Goal: Task Accomplishment & Management: Complete application form

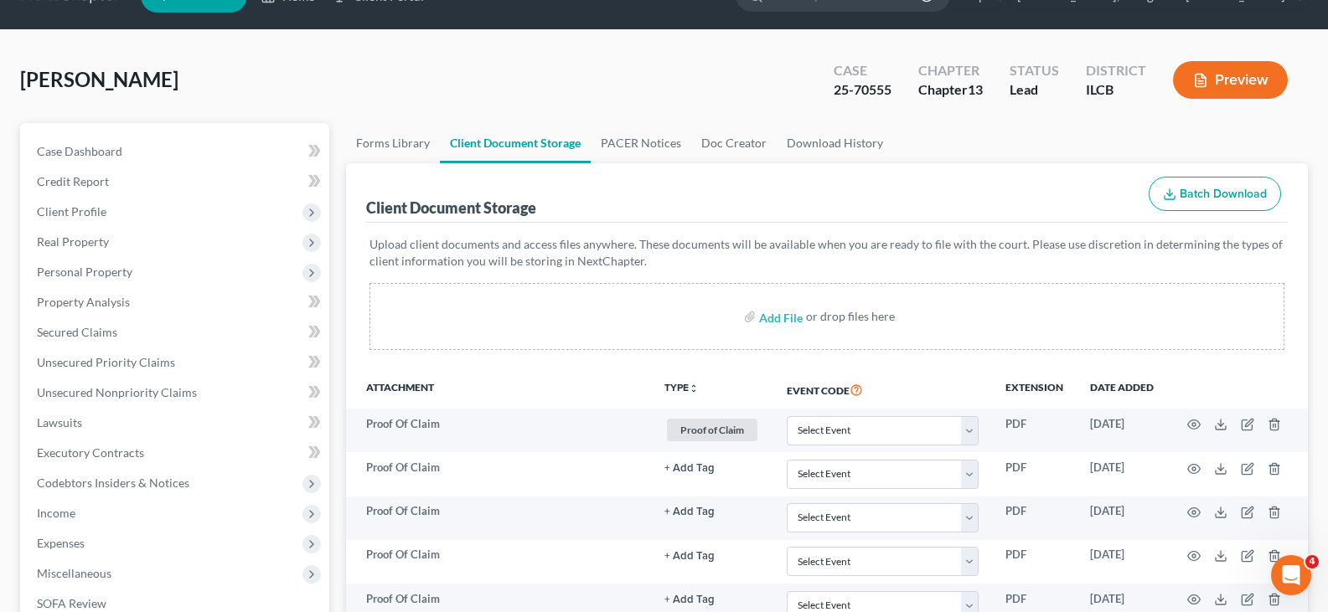
scroll to position [31, 0]
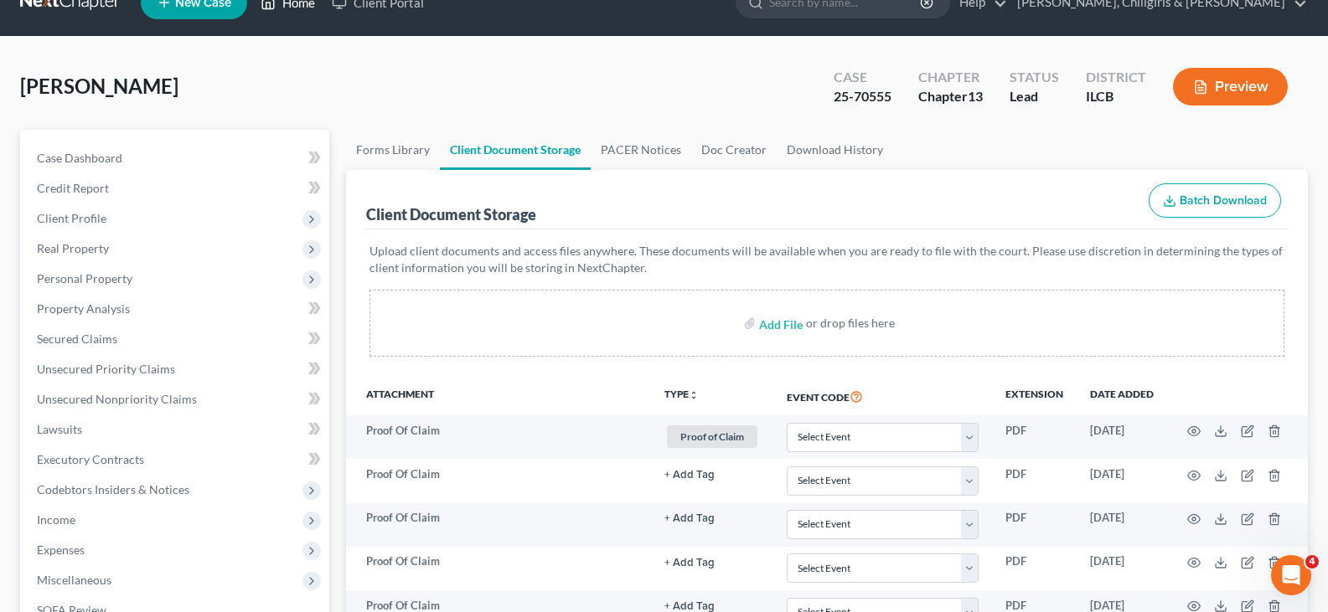
click at [292, 6] on link "Home" at bounding box center [287, 2] width 71 height 30
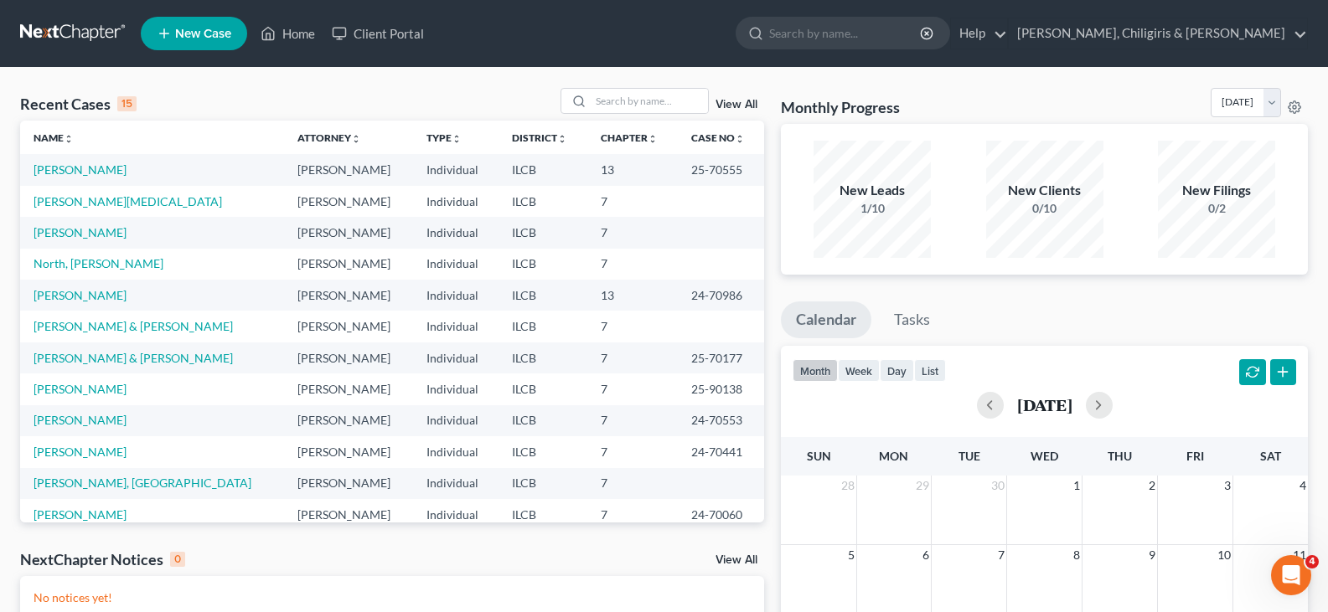
click at [218, 41] on link "New Case" at bounding box center [194, 34] width 106 height 34
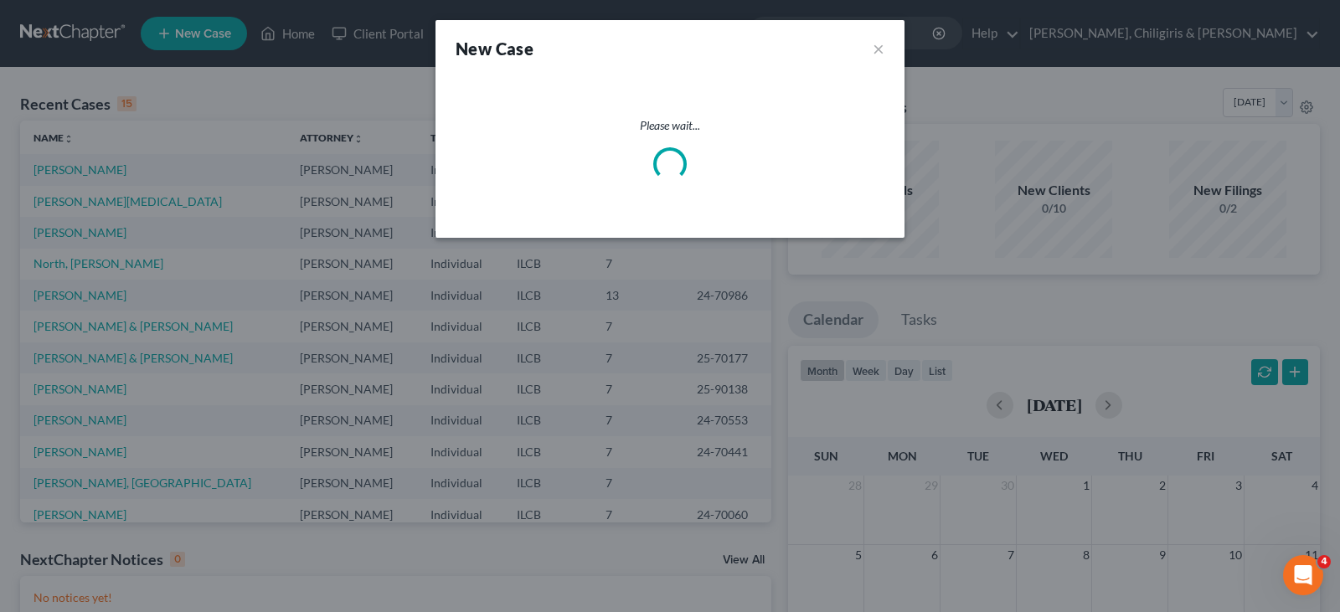
select select "24"
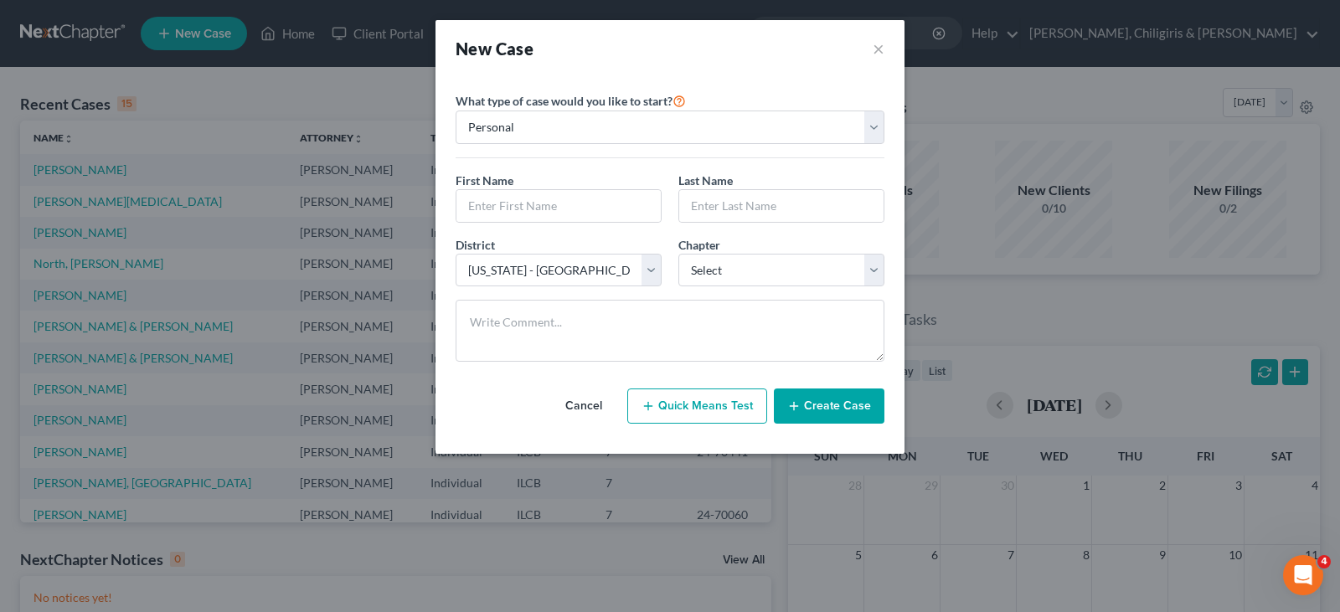
click at [602, 412] on button "Cancel" at bounding box center [584, 407] width 74 height 34
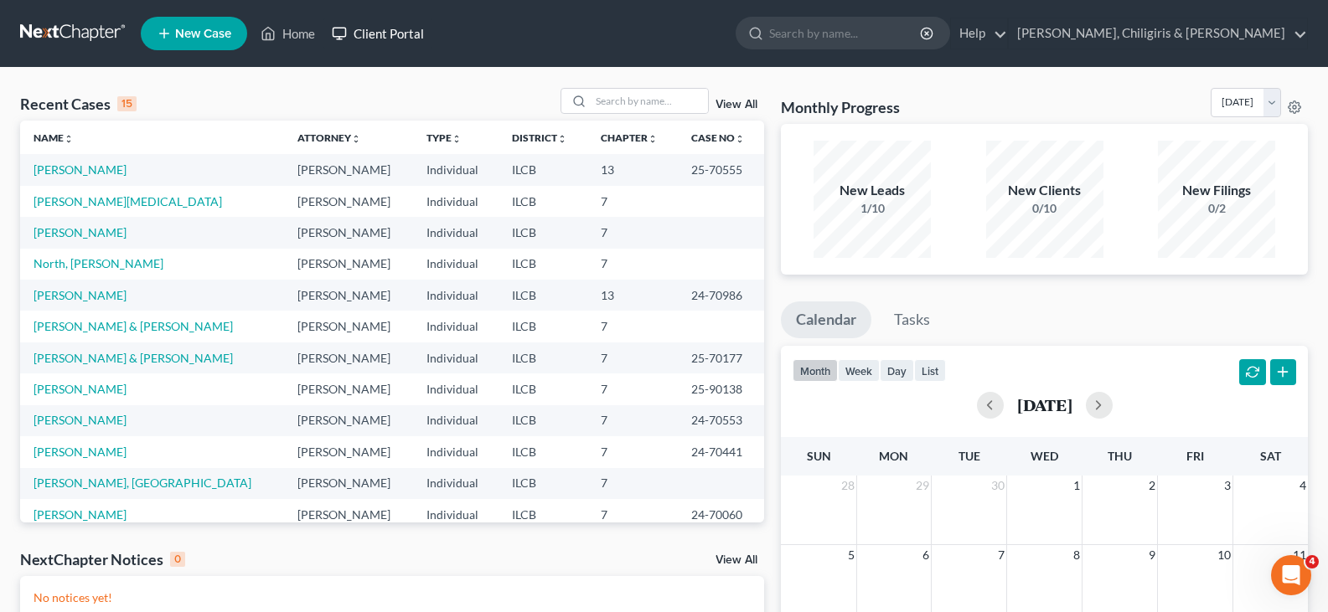
click at [377, 38] on link "Client Portal" at bounding box center [377, 33] width 109 height 30
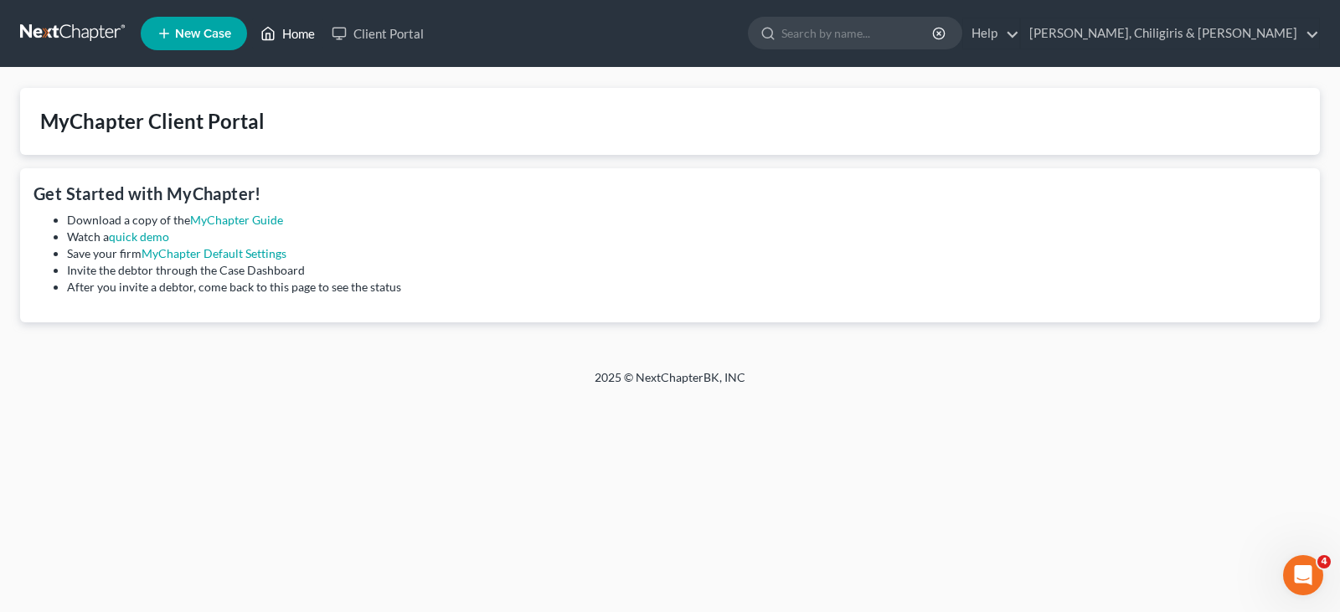
click at [286, 32] on link "Home" at bounding box center [287, 33] width 71 height 30
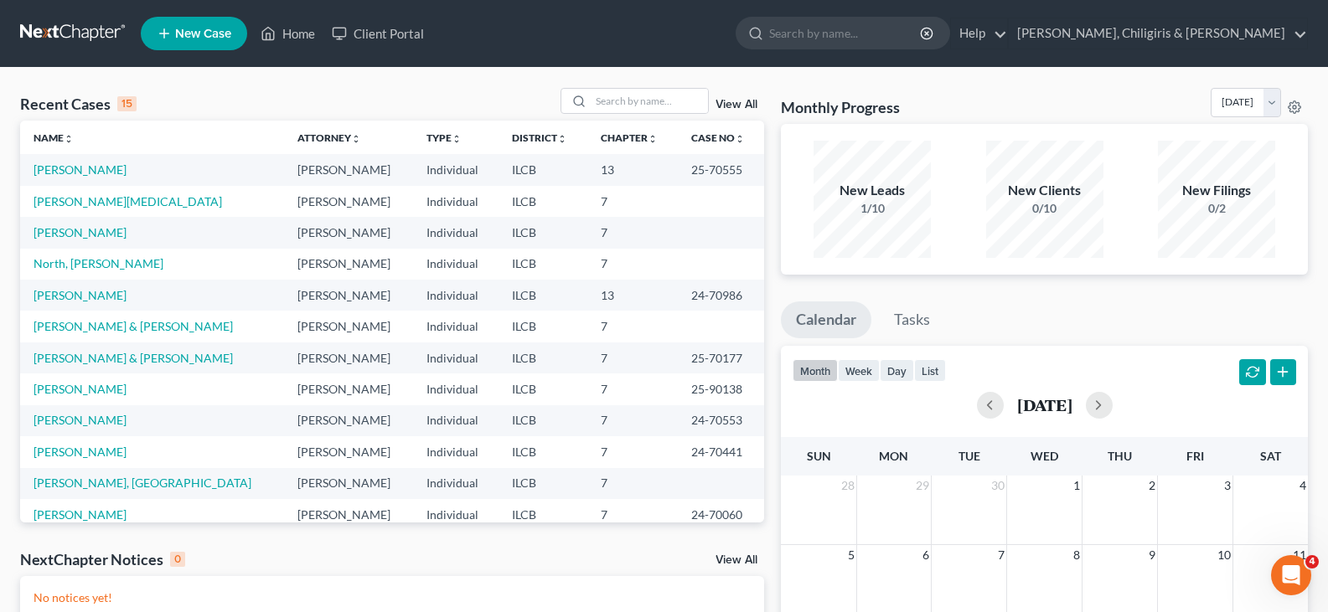
click at [197, 37] on span "New Case" at bounding box center [203, 34] width 56 height 13
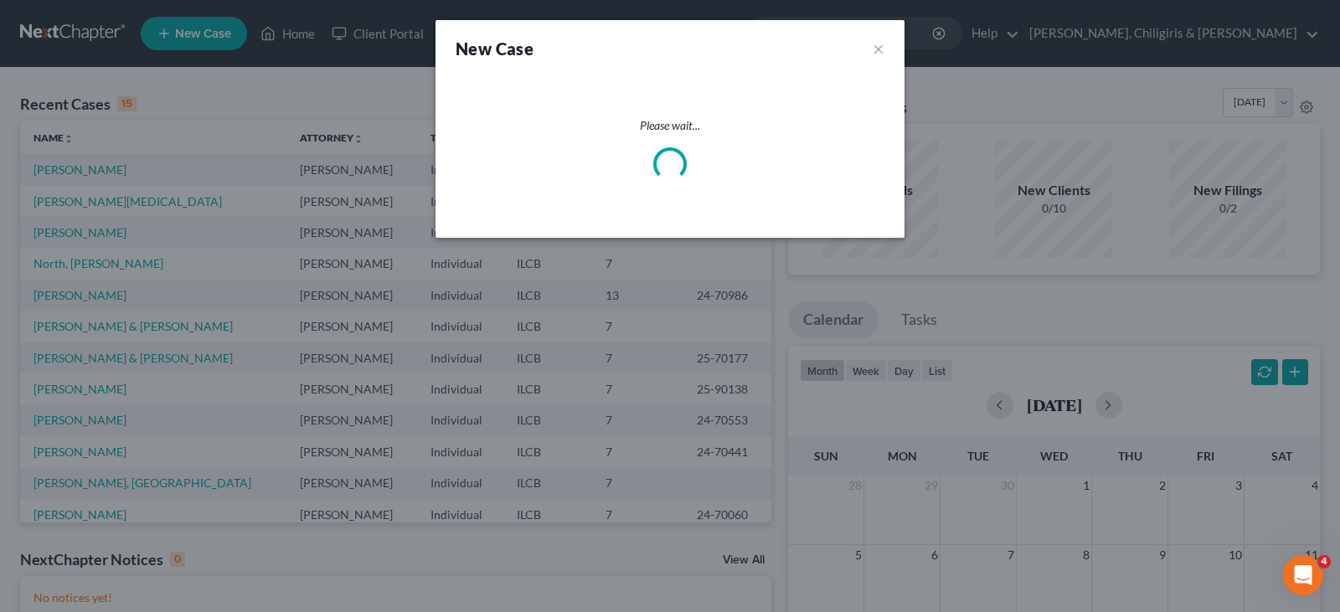
select select "24"
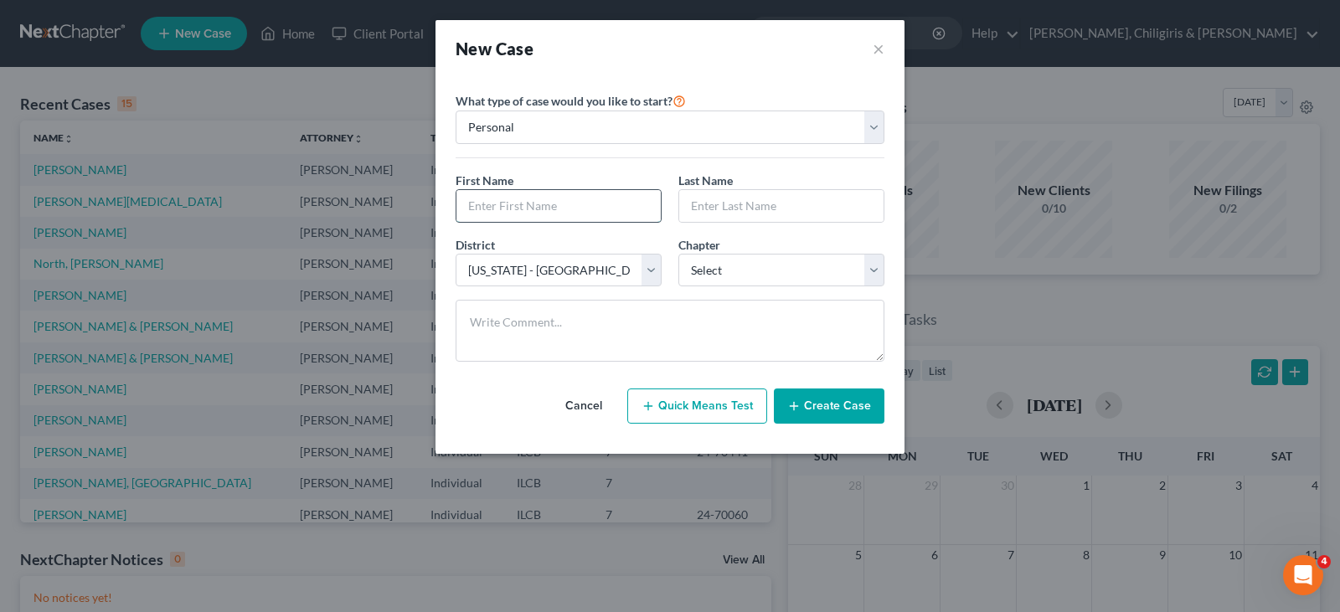
click at [564, 202] on input "text" at bounding box center [559, 206] width 204 height 32
type input "[PERSON_NAME]"
click at [862, 265] on select "Select 7 11 12 13" at bounding box center [782, 271] width 206 height 34
click at [679, 254] on select "Select 7 11 12 13" at bounding box center [782, 271] width 206 height 34
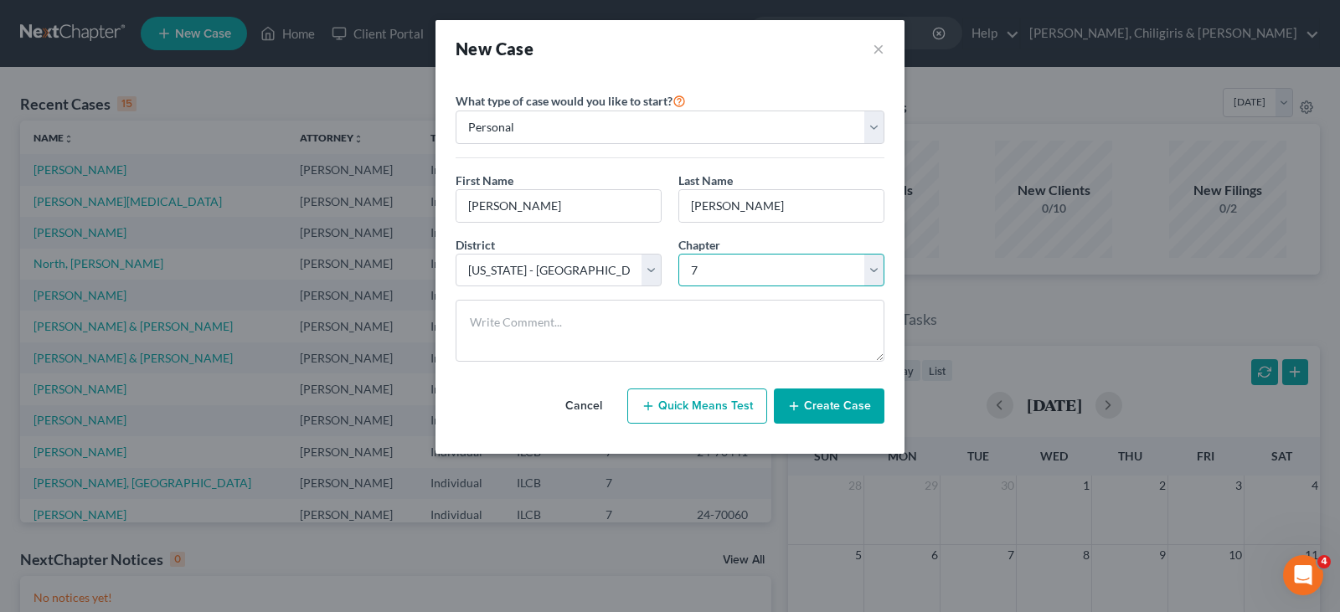
click at [873, 269] on select "Select 7 11 12 13" at bounding box center [782, 271] width 206 height 34
select select "3"
click at [679, 254] on select "Select 7 11 12 13" at bounding box center [782, 271] width 206 height 34
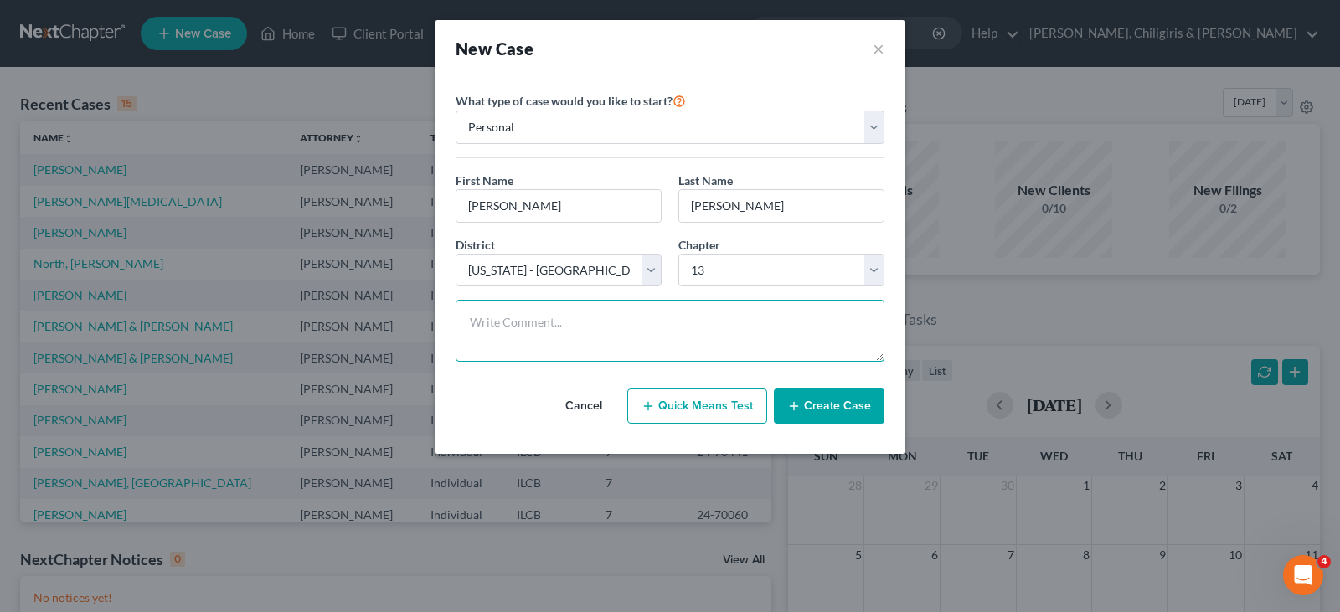
click at [711, 332] on textarea at bounding box center [670, 331] width 429 height 62
type textarea "For"
type textarea "Proof of Claim for [PERSON_NAME]"
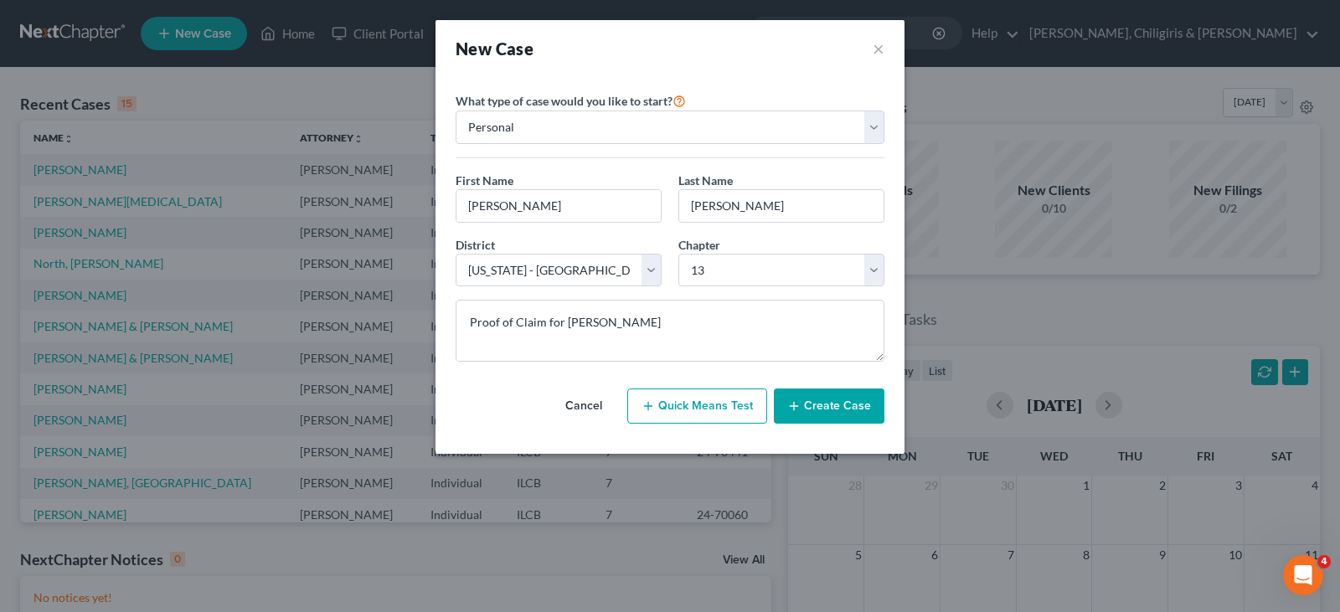
click at [843, 404] on button "Create Case" at bounding box center [829, 406] width 111 height 35
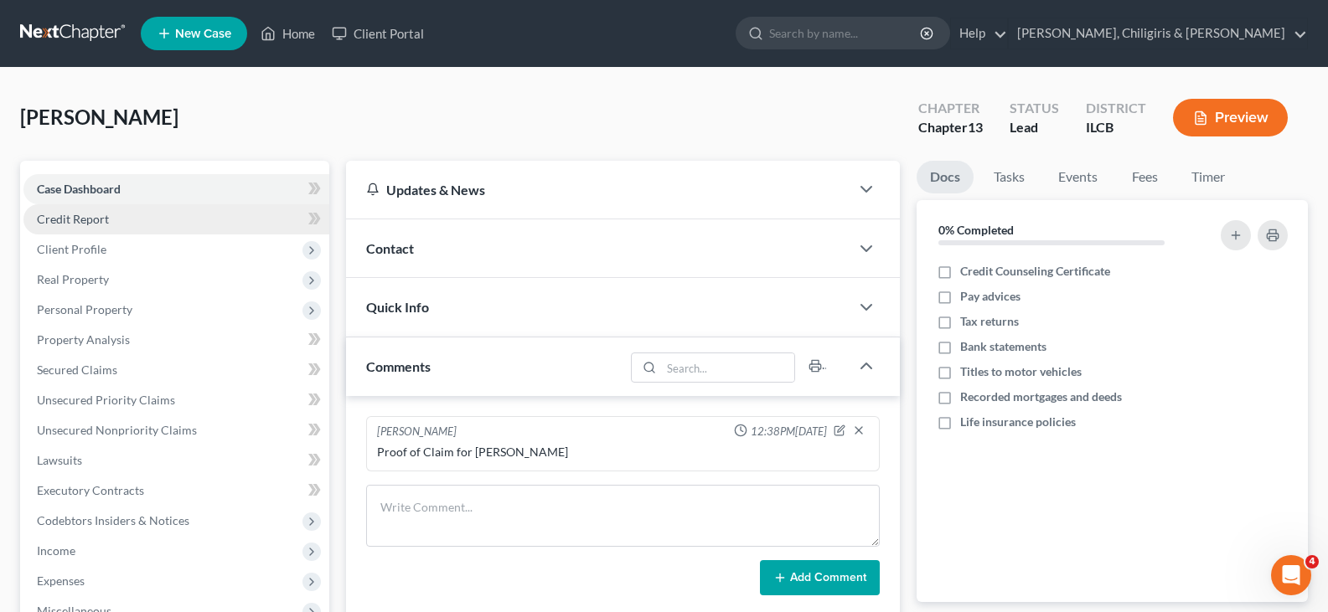
click at [82, 221] on span "Credit Report" at bounding box center [73, 219] width 72 height 14
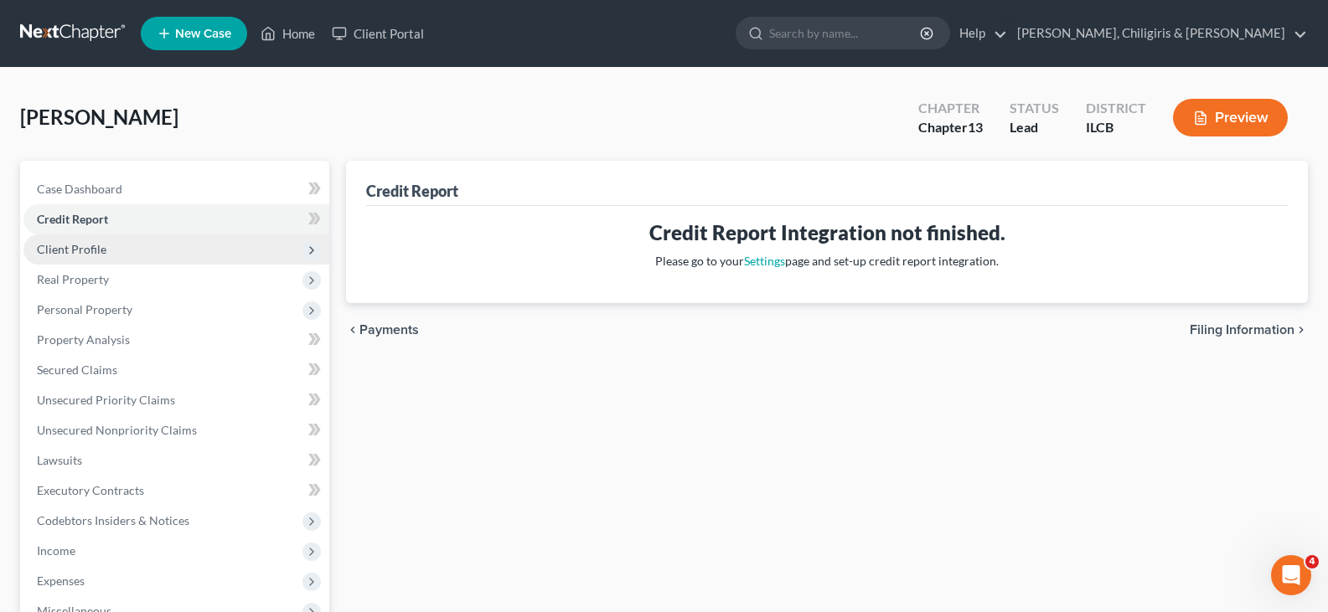
click at [85, 251] on span "Client Profile" at bounding box center [72, 249] width 70 height 14
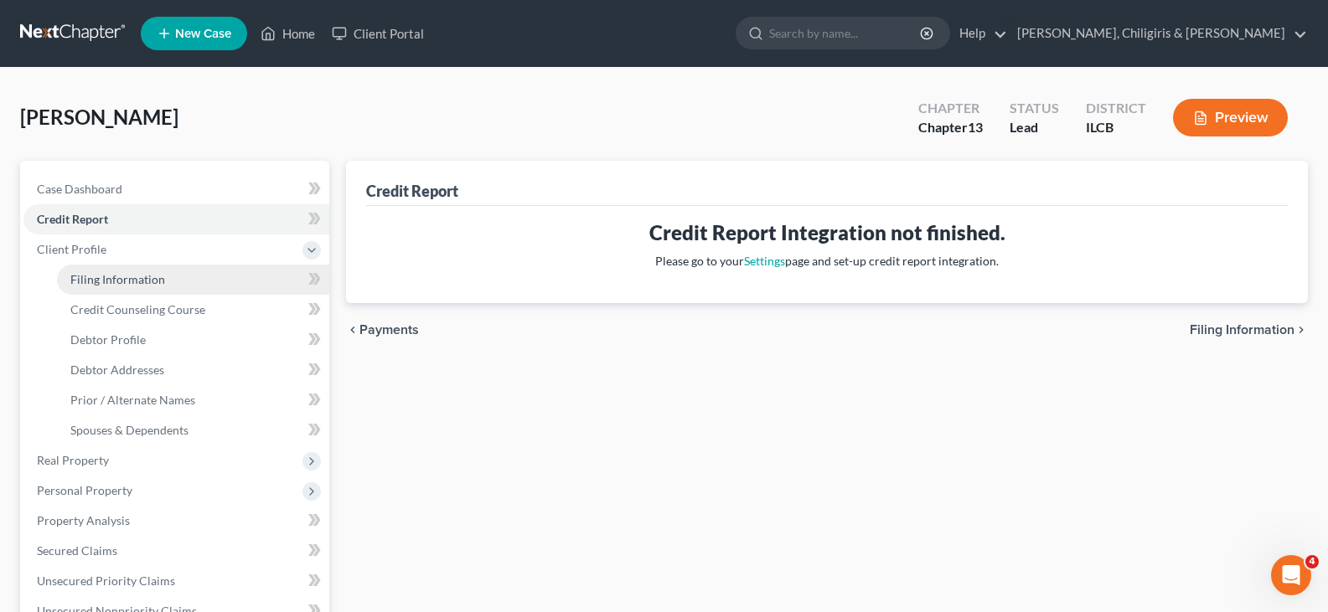
click at [111, 280] on span "Filing Information" at bounding box center [117, 279] width 95 height 14
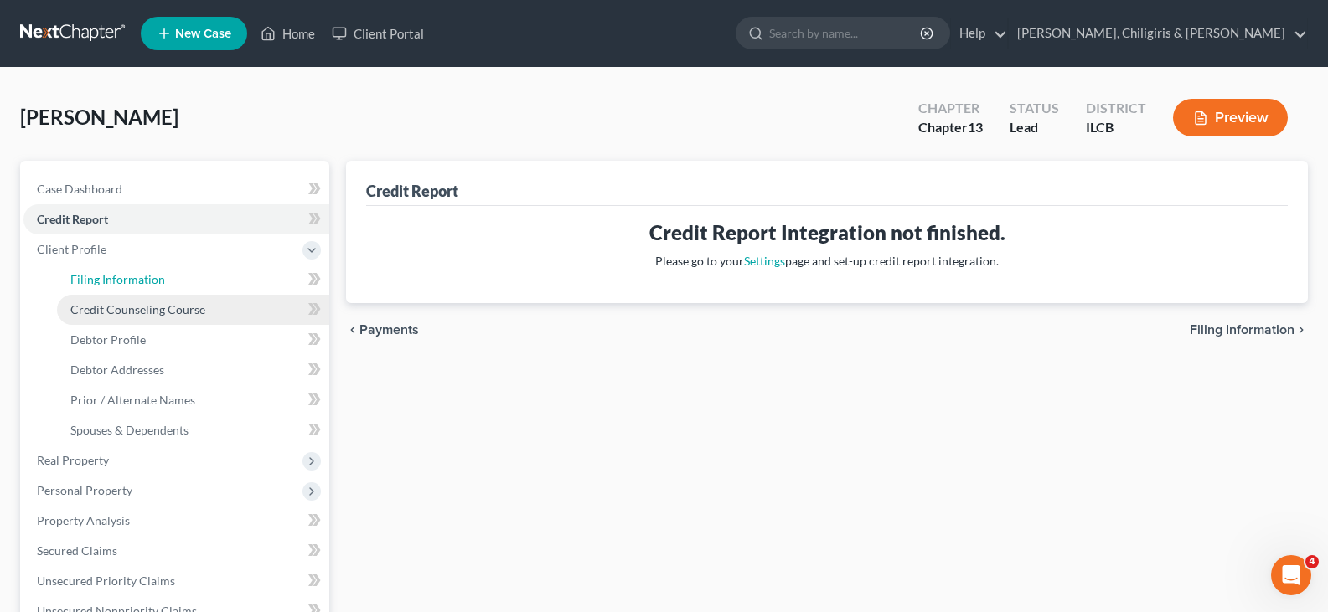
select select "1"
select select "0"
select select "3"
select select "24"
select select "0"
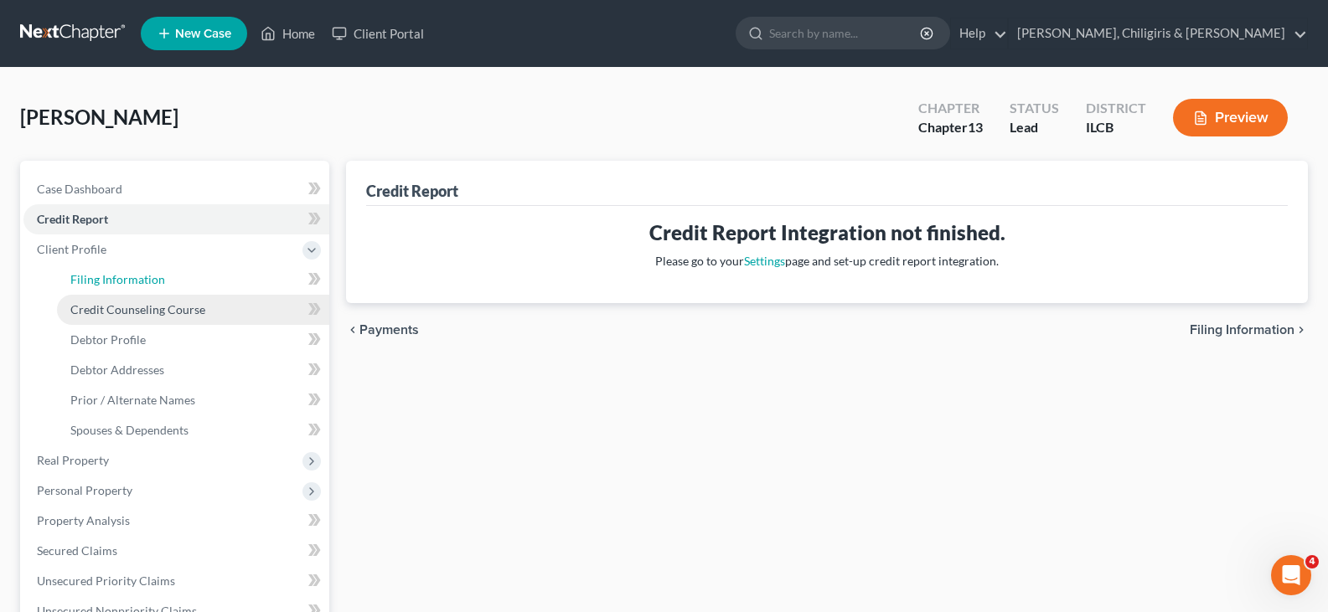
select select "14"
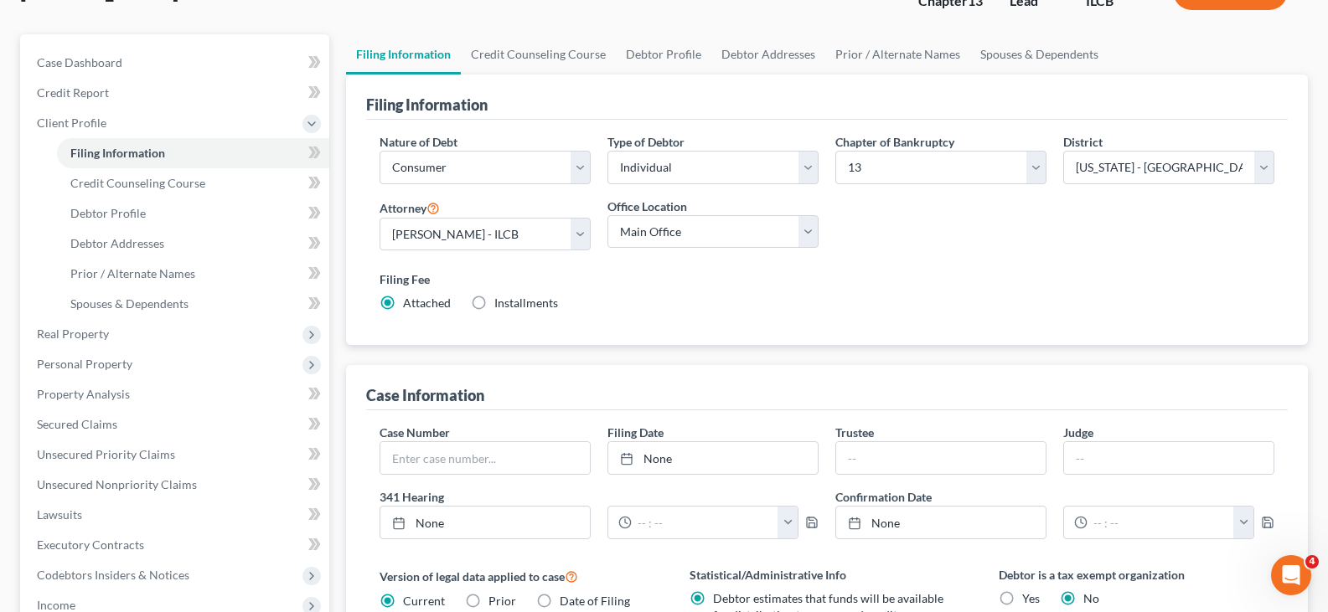
scroll to position [168, 0]
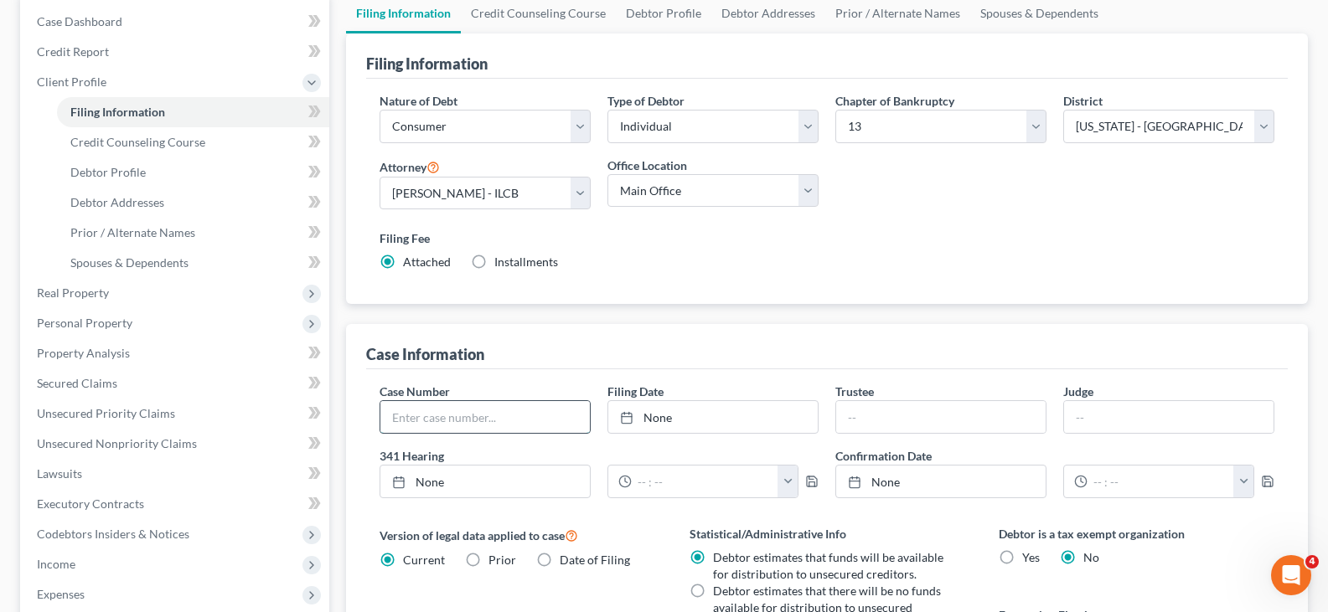
click at [488, 421] on input "text" at bounding box center [484, 417] width 209 height 32
type input "25-70650"
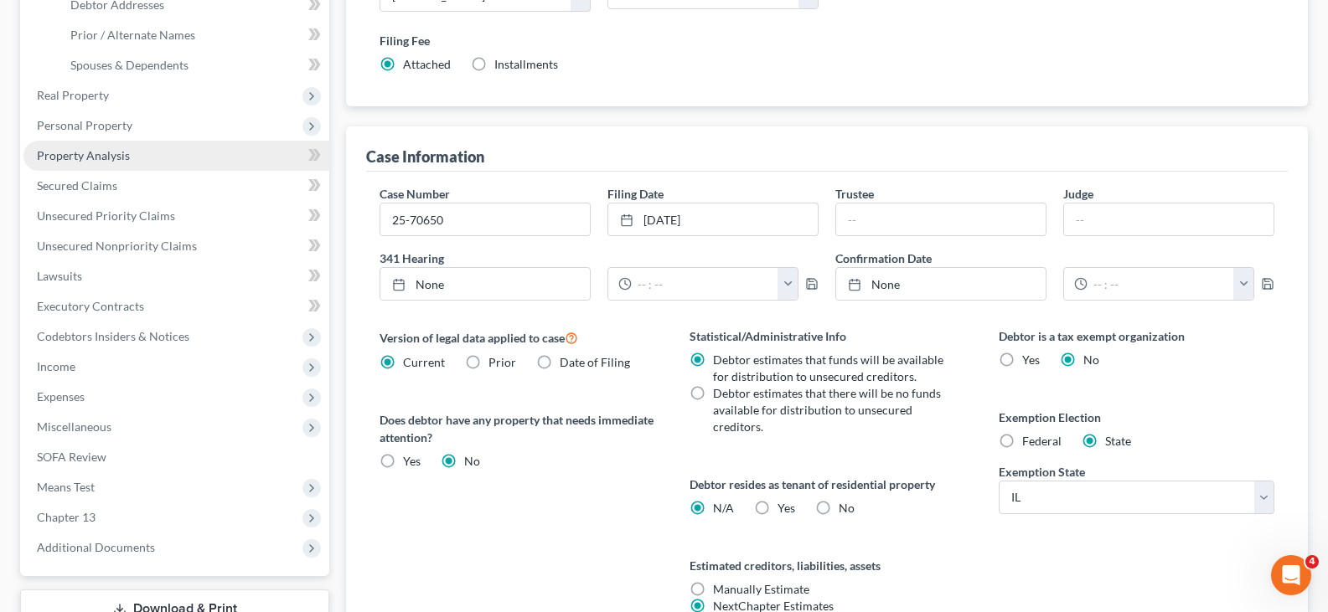
scroll to position [398, 0]
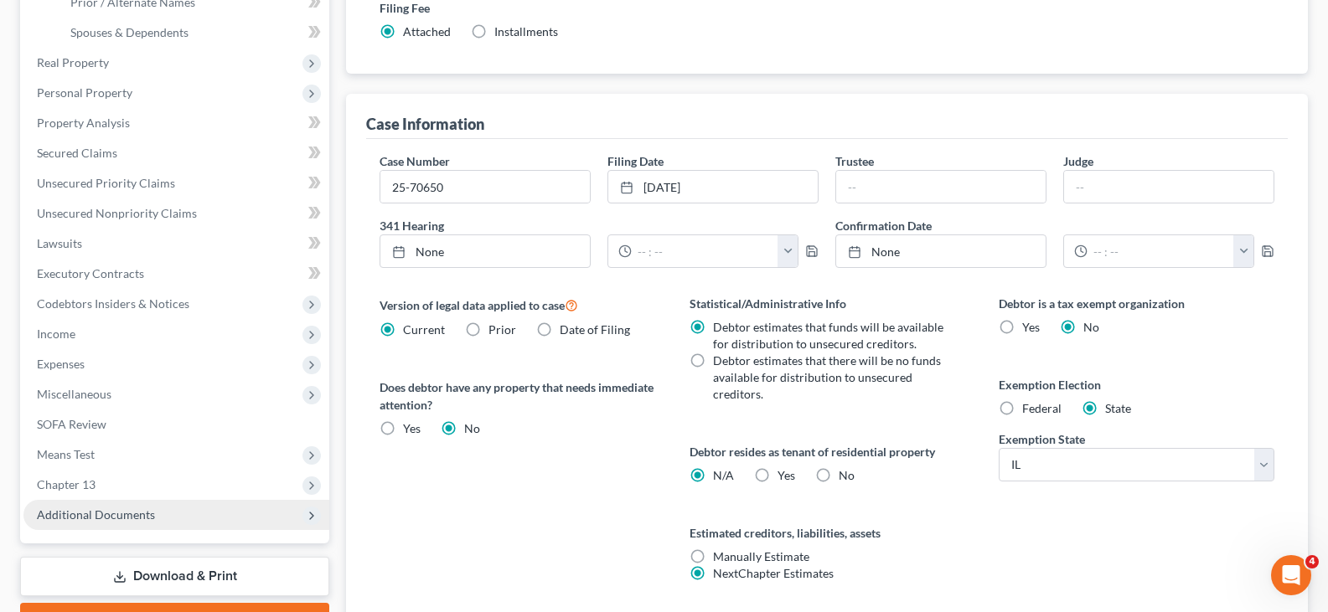
click at [113, 517] on span "Additional Documents" at bounding box center [96, 515] width 118 height 14
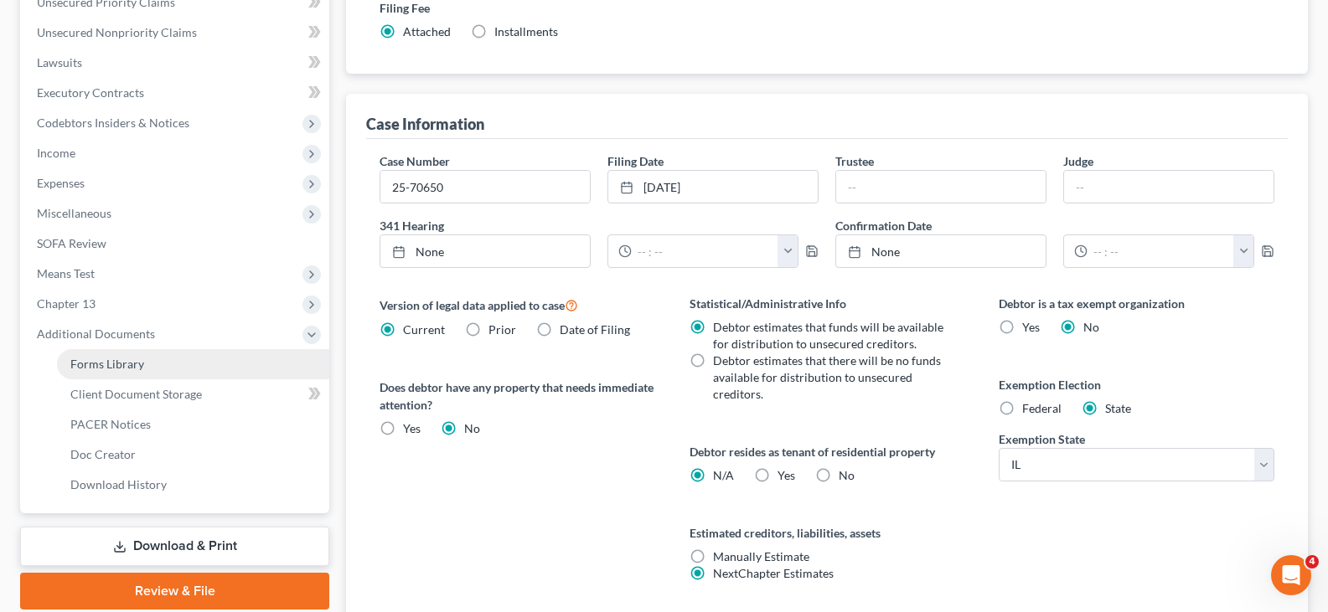
click at [112, 367] on span "Forms Library" at bounding box center [107, 364] width 74 height 14
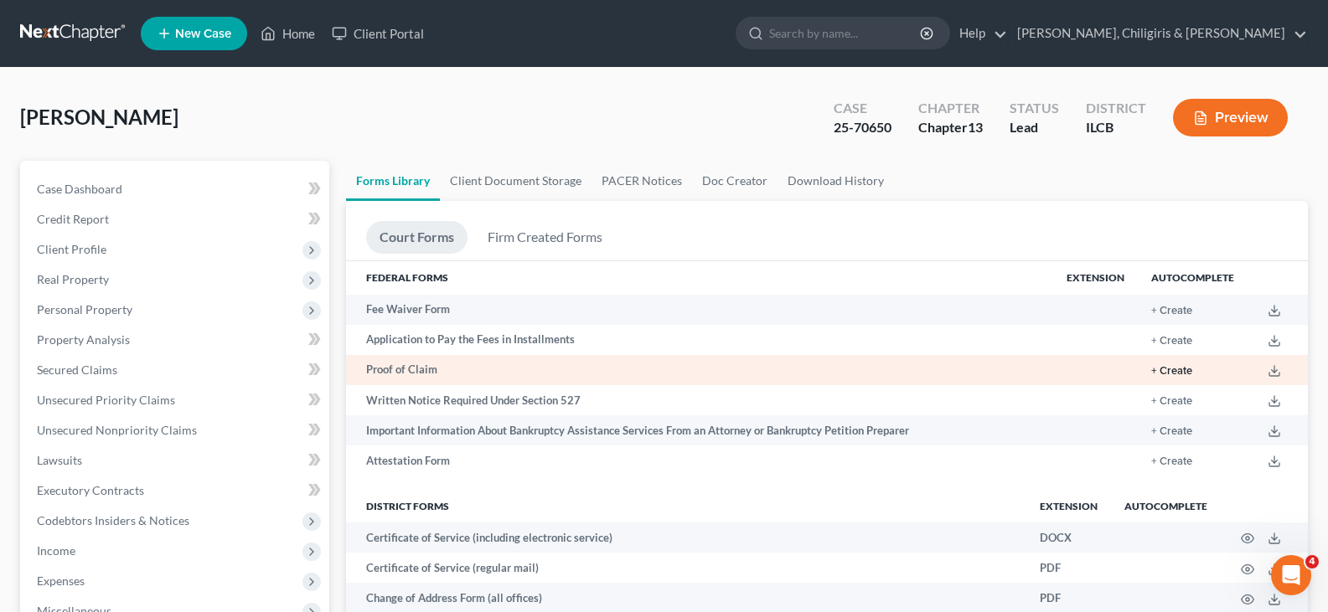
click at [1191, 371] on button "+ Create" at bounding box center [1171, 371] width 41 height 11
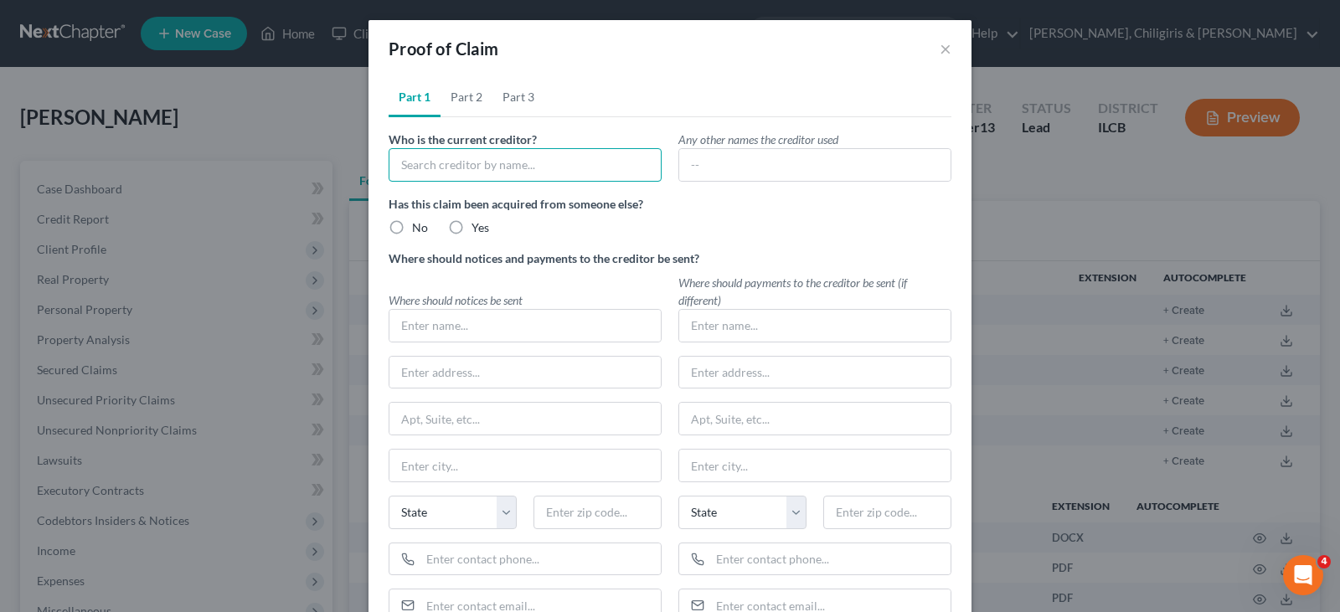
click at [527, 170] on input "text" at bounding box center [525, 165] width 273 height 34
type input "[PERSON_NAME]"
click at [412, 228] on label "No" at bounding box center [420, 227] width 16 height 17
click at [419, 228] on input "No" at bounding box center [424, 224] width 11 height 11
radio input "true"
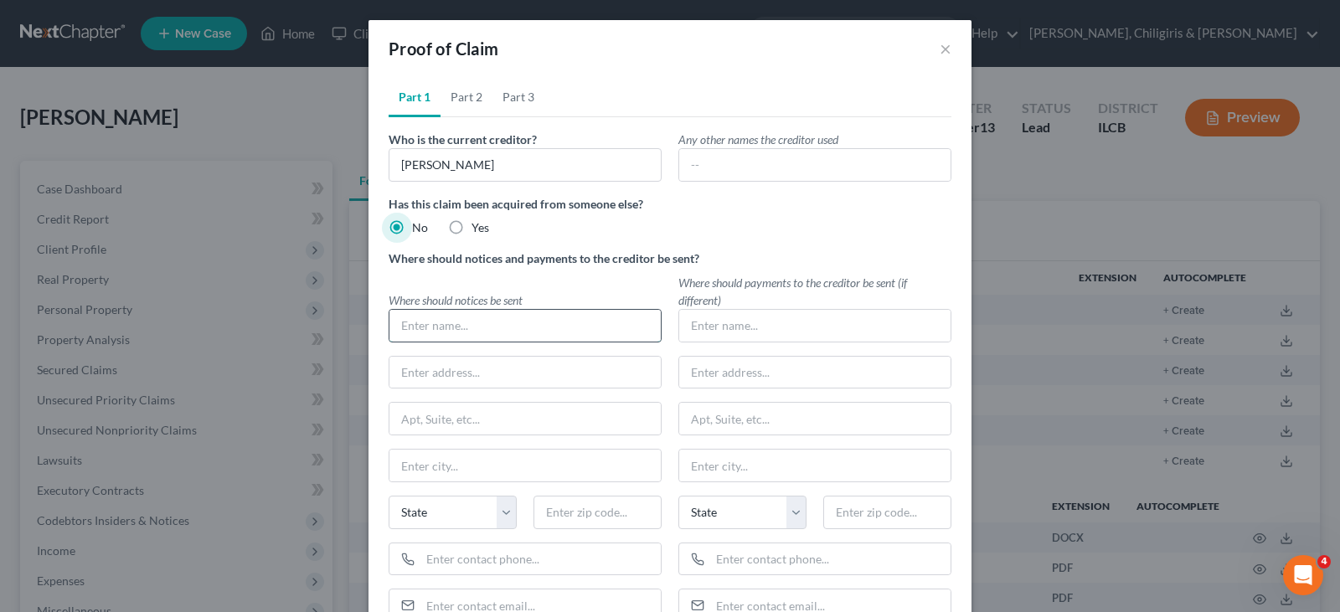
click at [454, 325] on input "text" at bounding box center [525, 326] width 271 height 32
type input "P"
type input "[PERSON_NAME]"
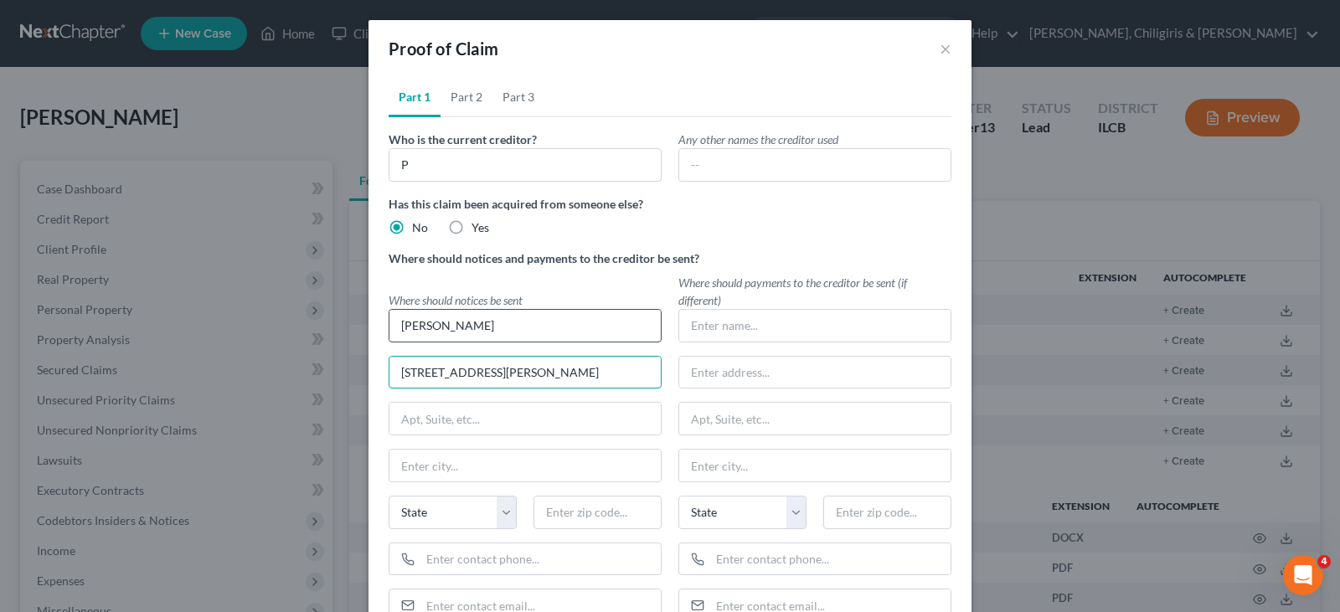
type input "[STREET_ADDRESS][PERSON_NAME]"
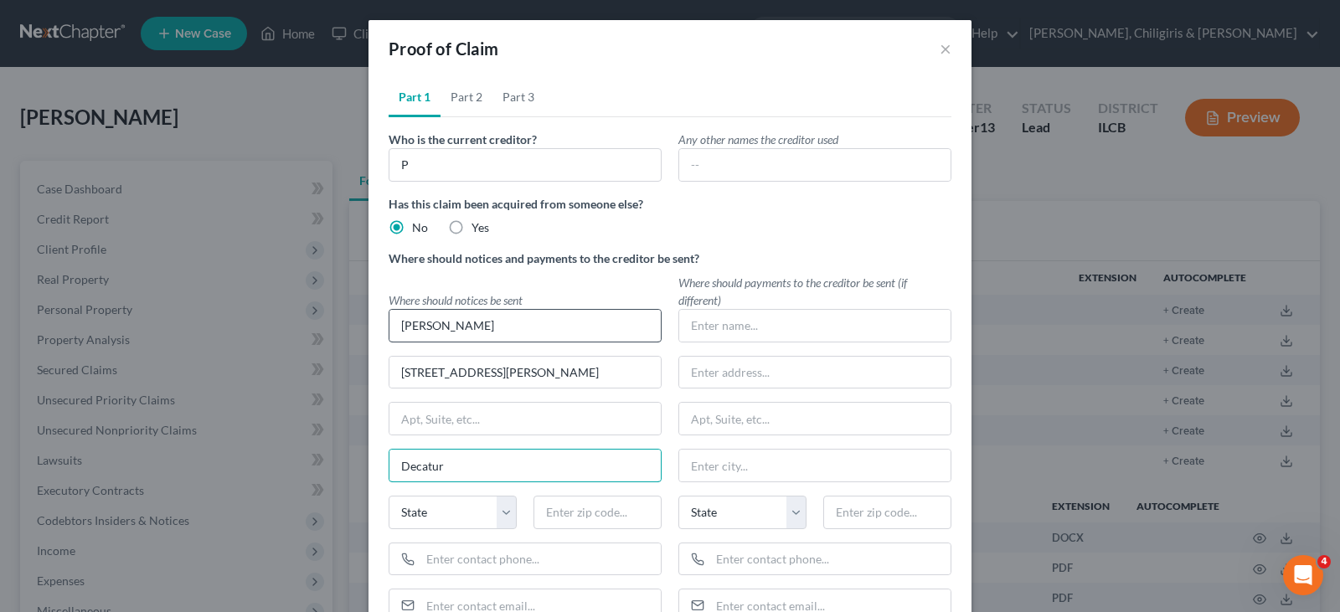
type input "Decatur"
select select "14"
type input "62523"
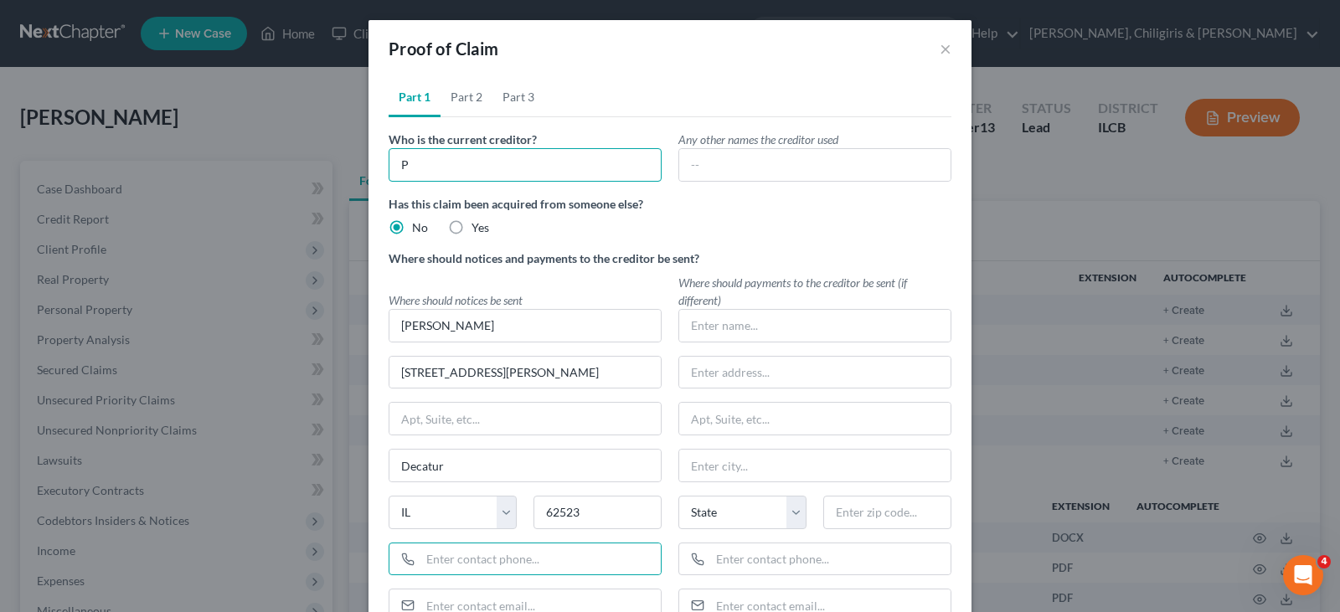
click at [452, 174] on input "P" at bounding box center [525, 165] width 273 height 34
type input "[PERSON_NAME]"
click at [519, 550] on input "text" at bounding box center [541, 560] width 240 height 32
type input "[PHONE_NUMBER]"
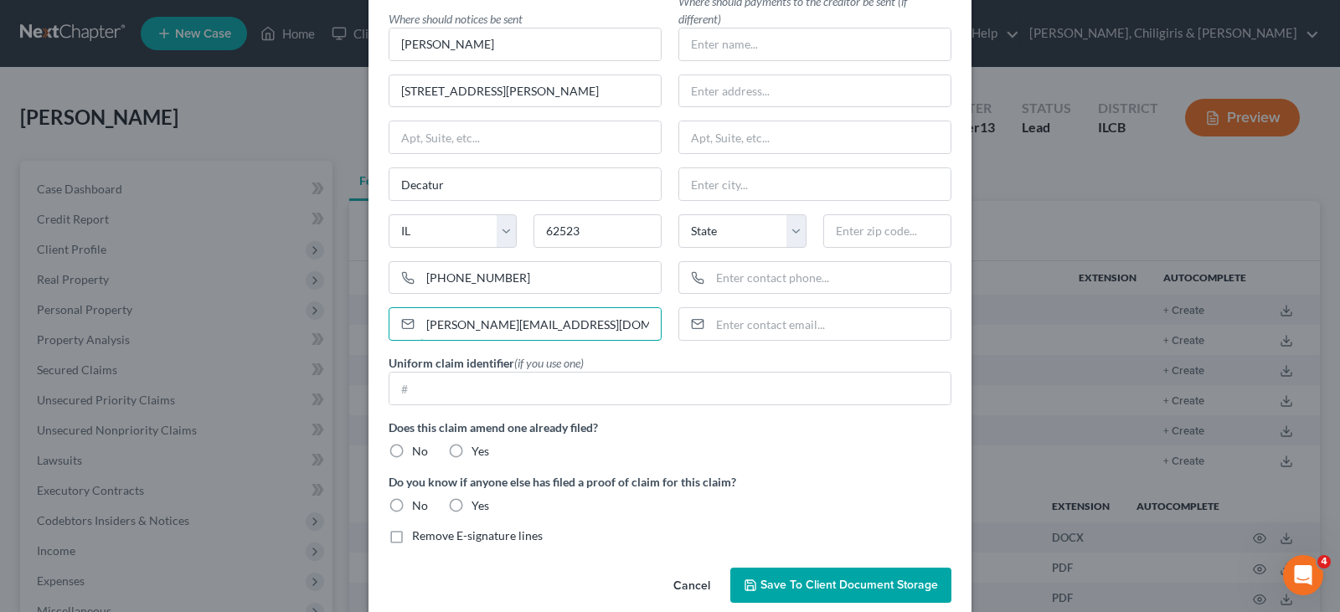
scroll to position [306, 0]
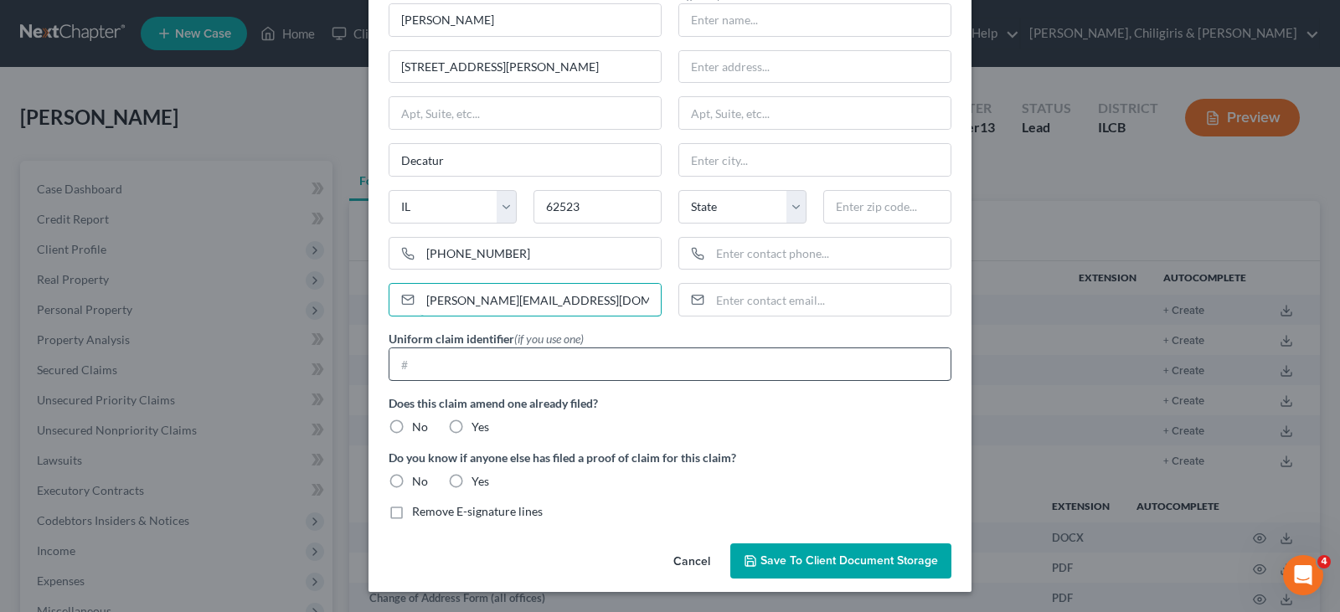
type input "[PERSON_NAME][EMAIL_ADDRESS][DOMAIN_NAME]"
click at [503, 361] on input "text" at bounding box center [670, 364] width 561 height 32
type input "2018-D-56"
click at [412, 428] on label "No" at bounding box center [420, 427] width 16 height 17
click at [419, 428] on input "No" at bounding box center [424, 424] width 11 height 11
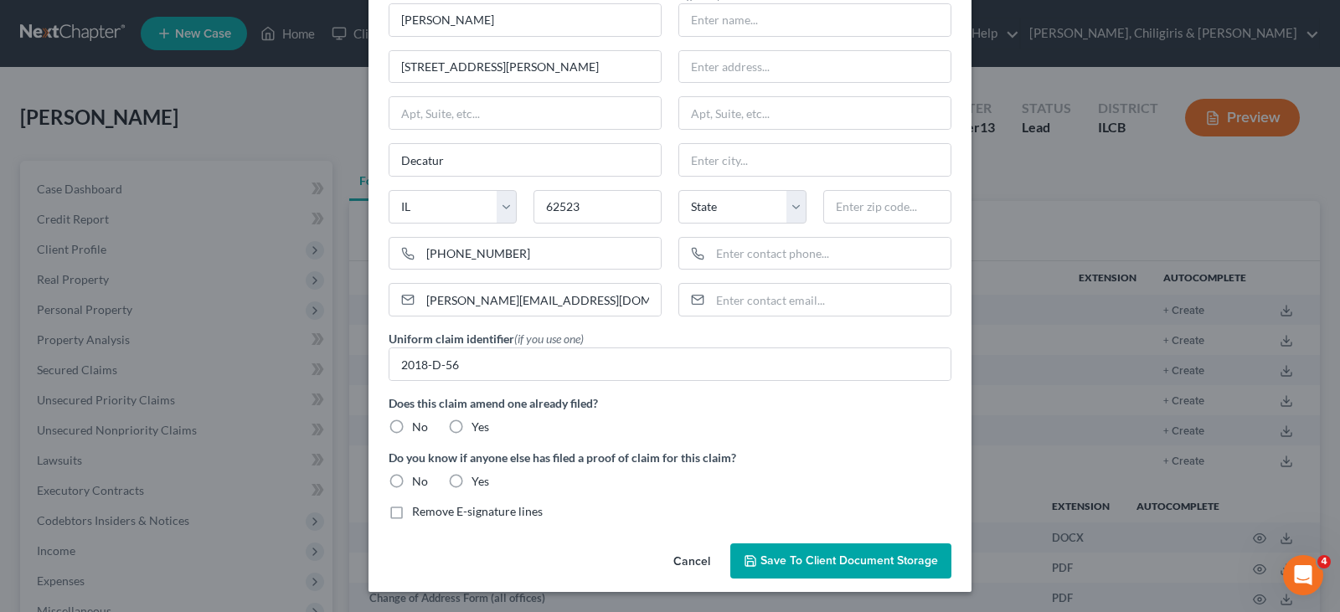
radio input "true"
click at [412, 483] on label "No" at bounding box center [420, 481] width 16 height 17
click at [419, 483] on input "No" at bounding box center [424, 478] width 11 height 11
radio input "true"
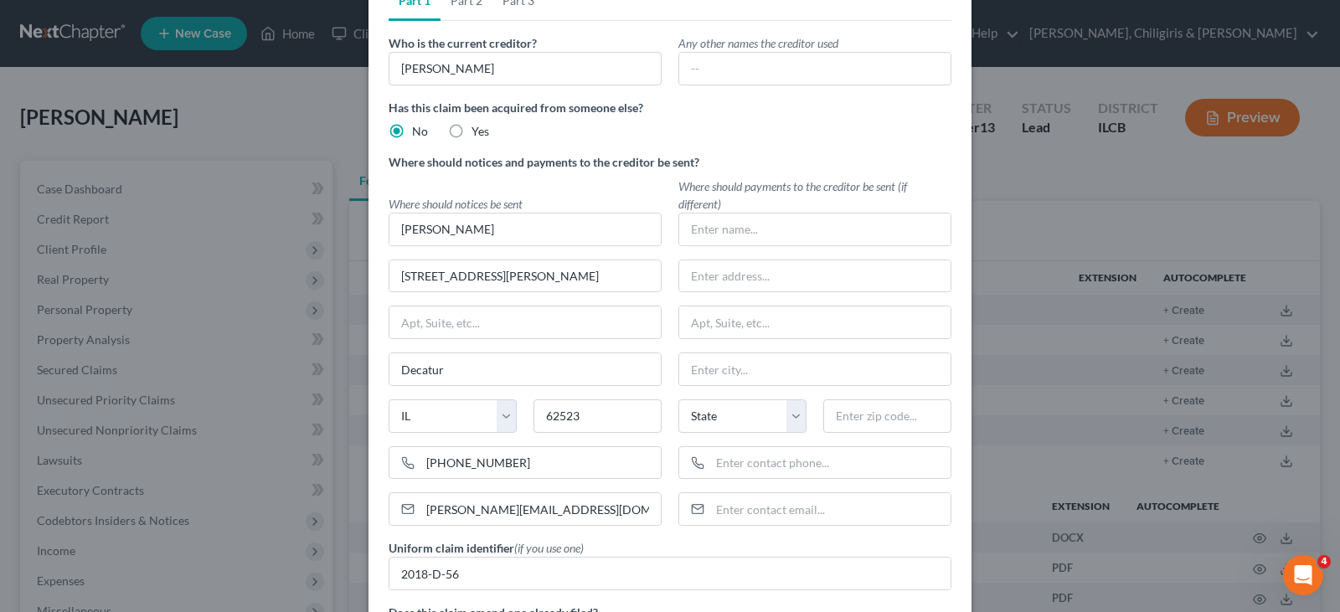
scroll to position [0, 0]
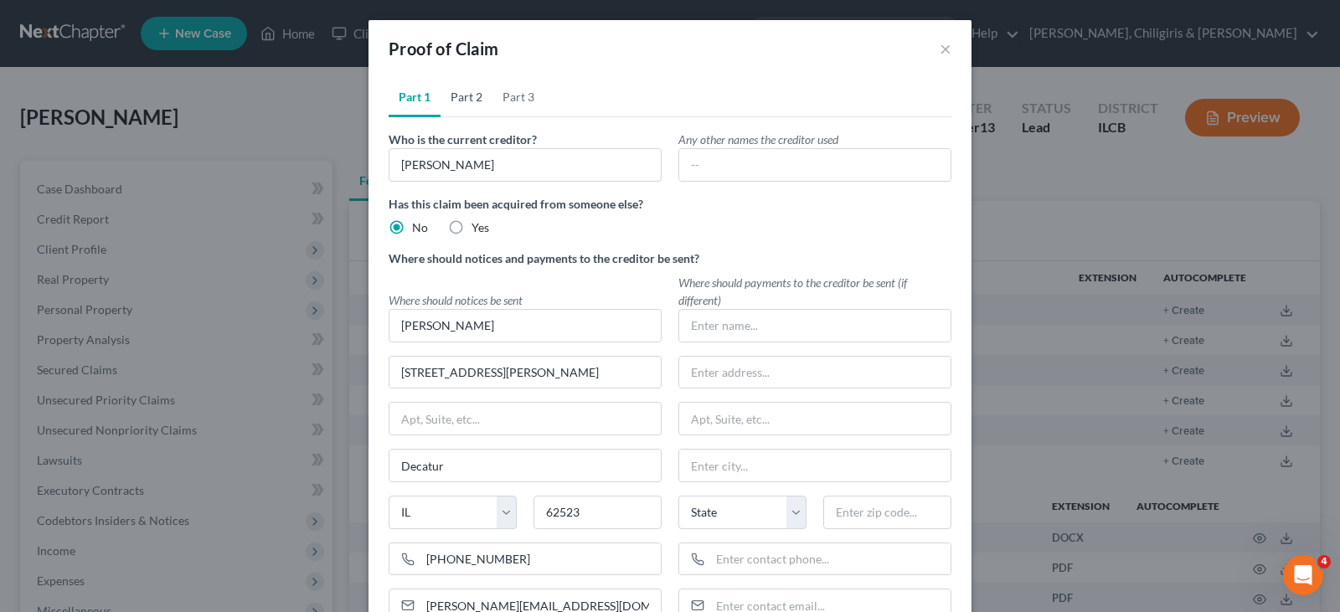
click at [455, 100] on link "Part 2" at bounding box center [467, 97] width 52 height 40
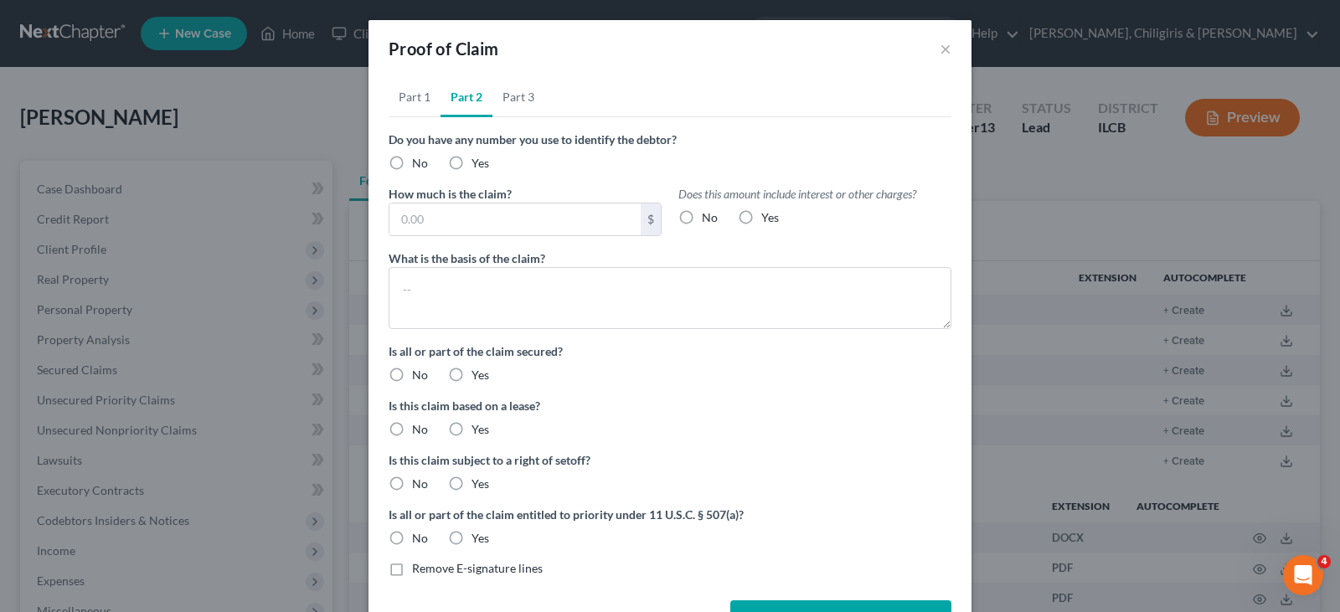
click at [412, 160] on label "No" at bounding box center [420, 163] width 16 height 17
click at [419, 160] on input "No" at bounding box center [424, 160] width 11 height 11
radio input "true"
click at [544, 218] on input "text" at bounding box center [515, 220] width 251 height 32
type input "22,816.23"
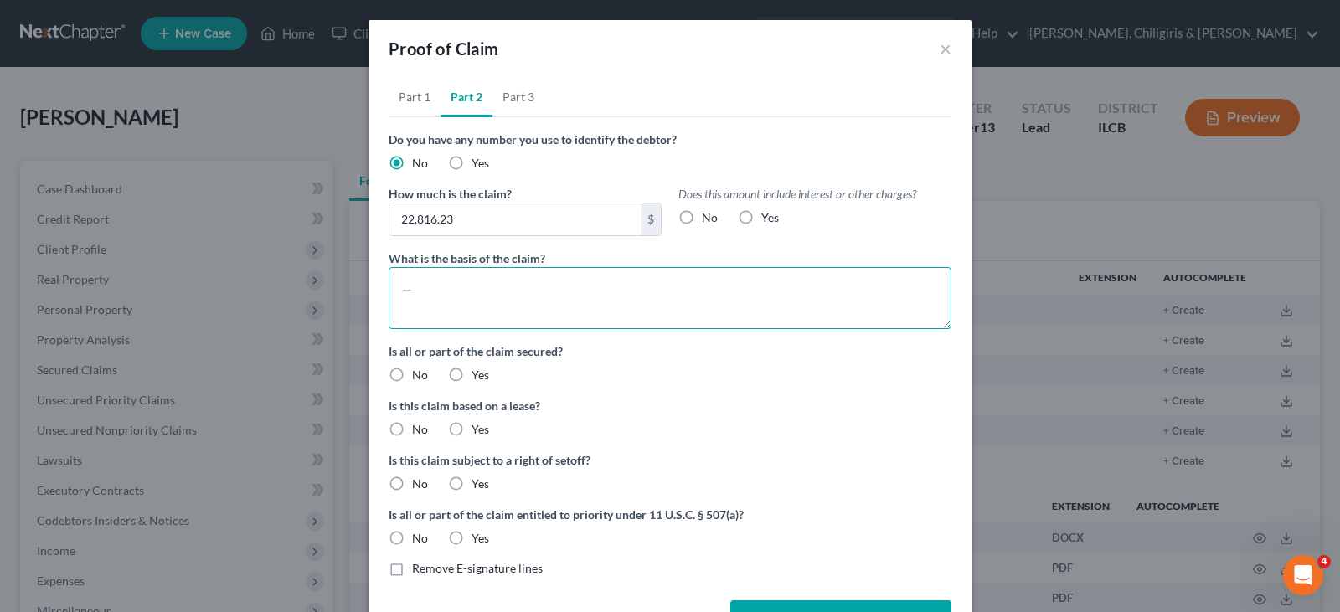
click at [557, 291] on textarea at bounding box center [670, 298] width 563 height 62
type textarea "Support expenses"
click at [412, 374] on label "No" at bounding box center [420, 375] width 16 height 17
click at [419, 374] on input "No" at bounding box center [424, 372] width 11 height 11
radio input "true"
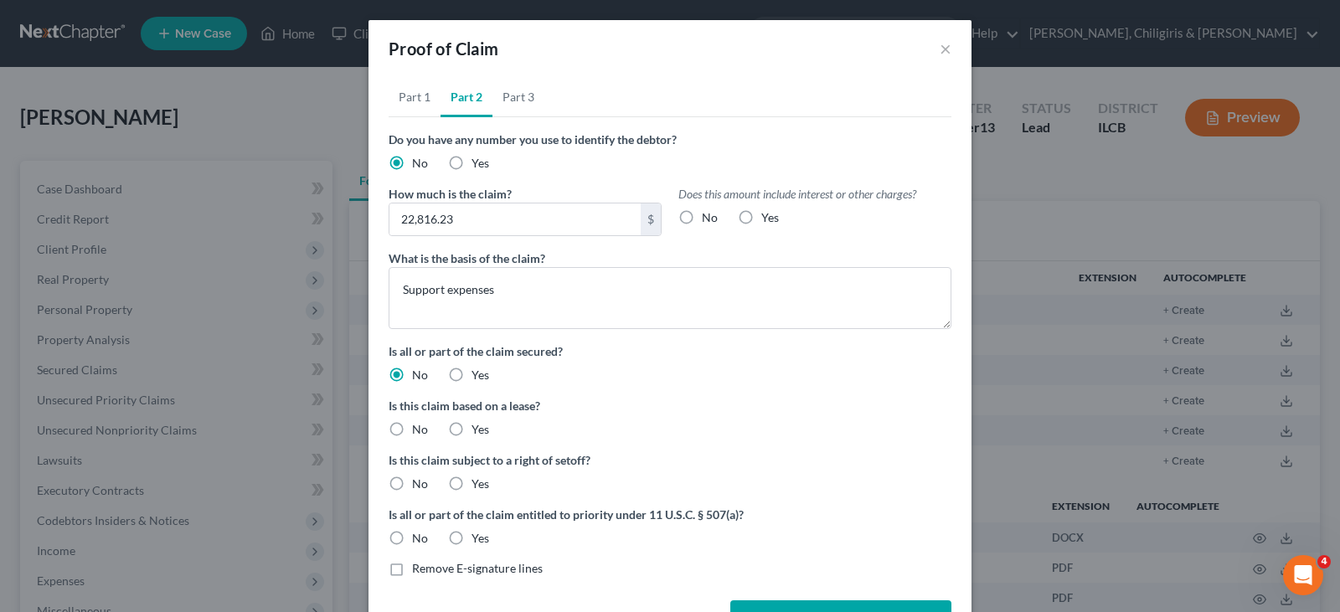
click at [412, 428] on label "No" at bounding box center [420, 429] width 16 height 17
click at [419, 428] on input "No" at bounding box center [424, 426] width 11 height 11
radio input "true"
click at [412, 483] on label "No" at bounding box center [420, 484] width 16 height 17
click at [419, 483] on input "No" at bounding box center [424, 481] width 11 height 11
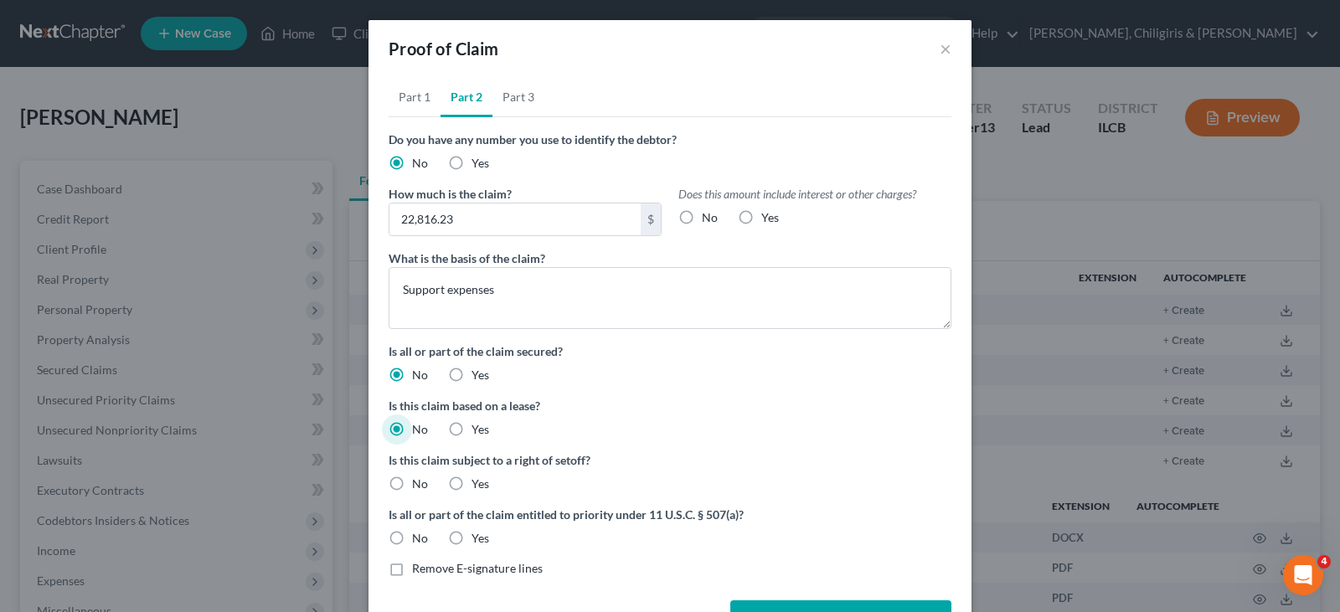
radio input "true"
click at [472, 535] on label "Yes" at bounding box center [481, 538] width 18 height 17
click at [478, 535] on input "Yes" at bounding box center [483, 535] width 11 height 11
radio input "true"
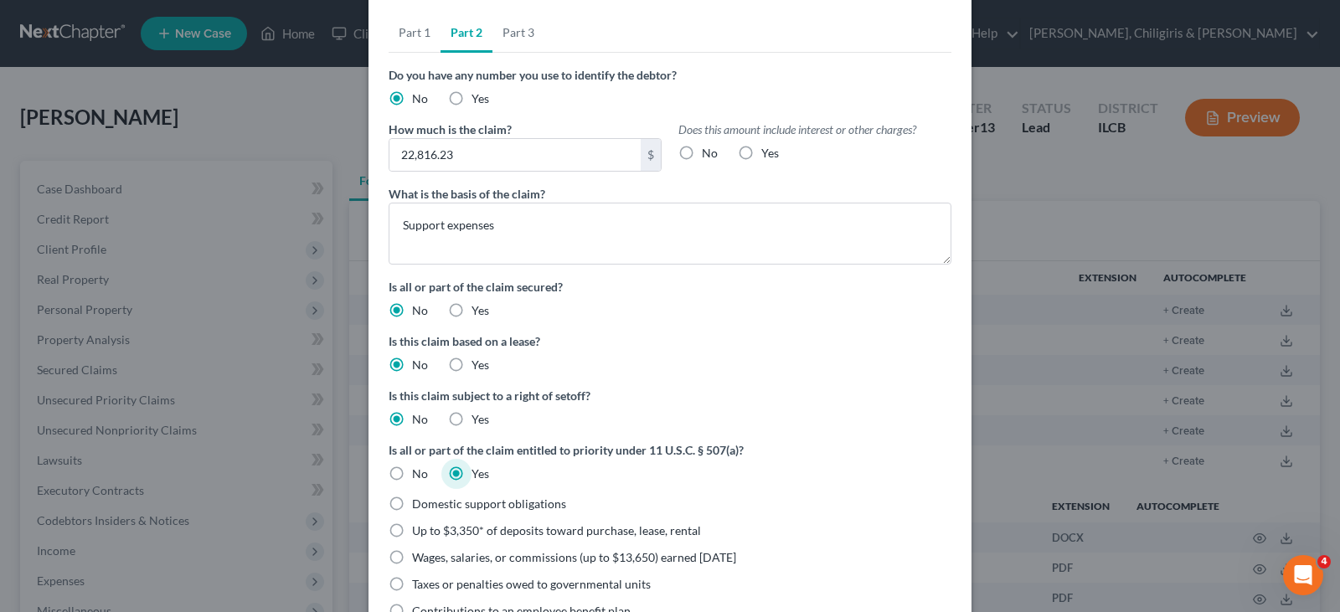
scroll to position [84, 0]
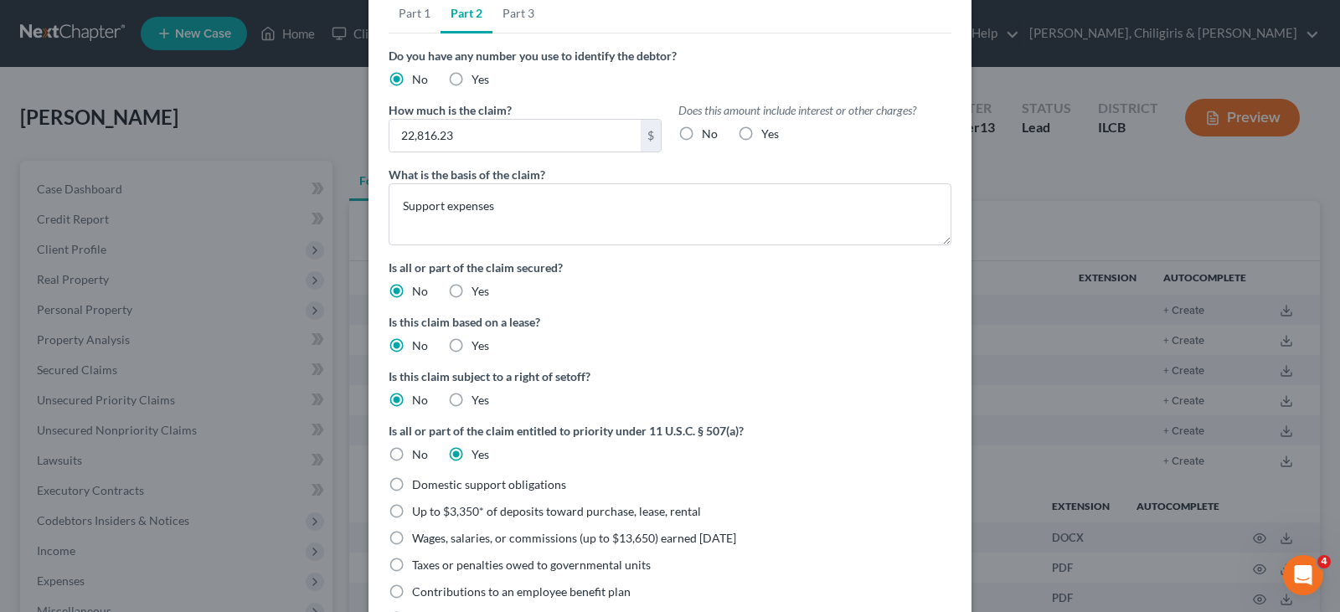
click at [412, 483] on label "Domestic support obligations" at bounding box center [489, 485] width 154 height 17
click at [419, 483] on input "Domestic support obligations" at bounding box center [424, 482] width 11 height 11
radio input "true"
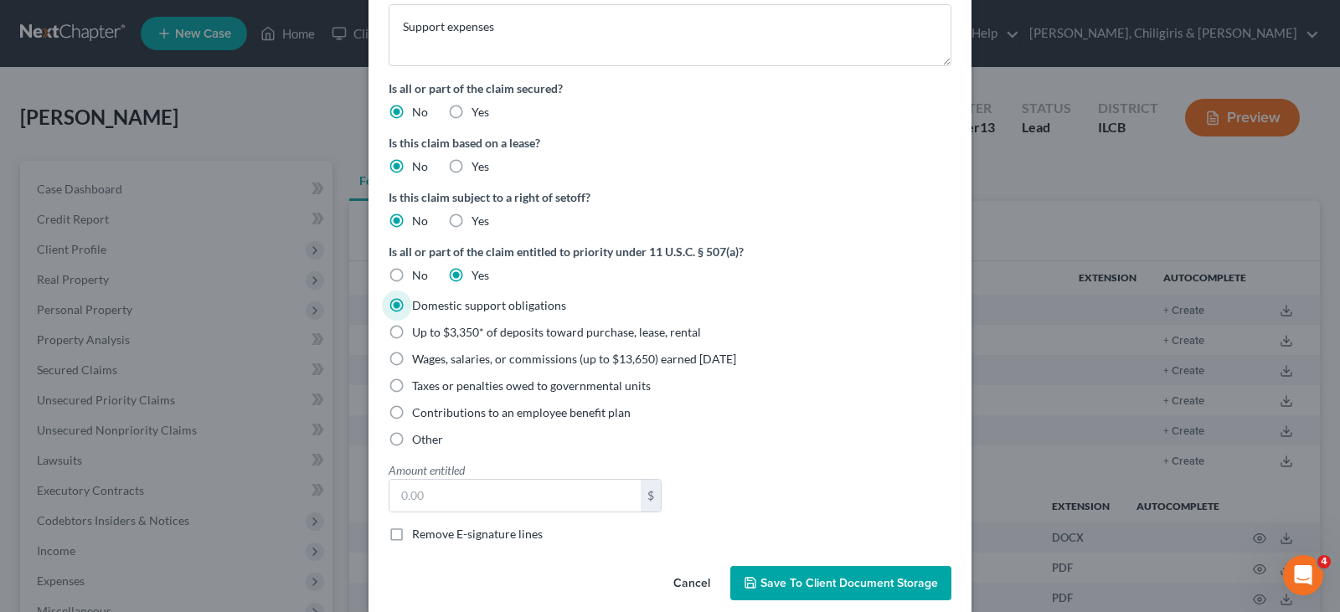
scroll to position [285, 0]
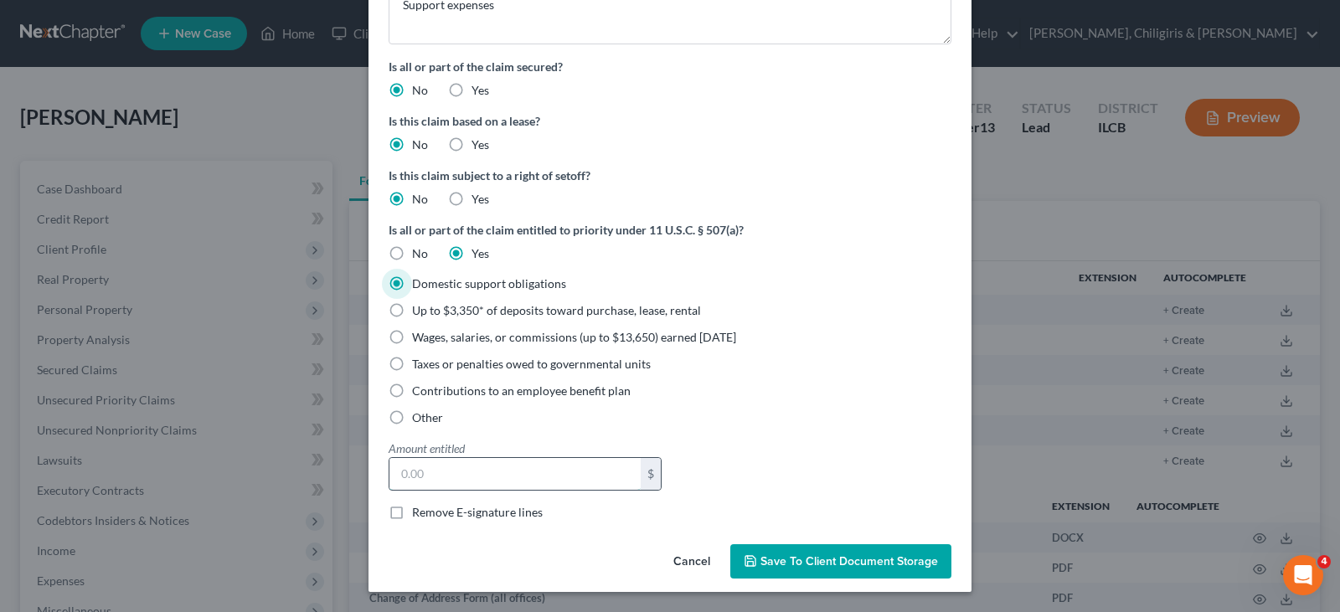
click at [514, 477] on input "text" at bounding box center [515, 474] width 251 height 32
type input "22,816.23"
click at [412, 511] on label "Remove E-signature lines" at bounding box center [477, 512] width 131 height 17
click at [419, 511] on input "Remove E-signature lines" at bounding box center [424, 509] width 11 height 11
click at [412, 514] on label "Remove E-signature lines" at bounding box center [477, 512] width 131 height 17
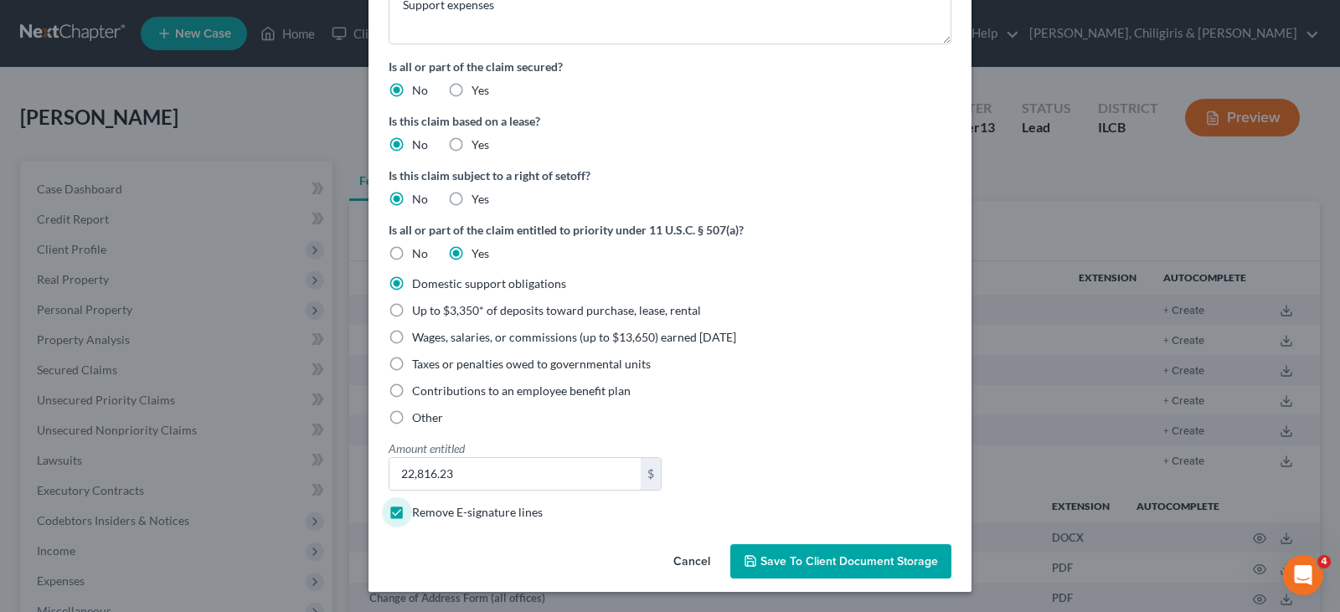
click at [419, 514] on input "Remove E-signature lines" at bounding box center [424, 509] width 11 height 11
checkbox input "false"
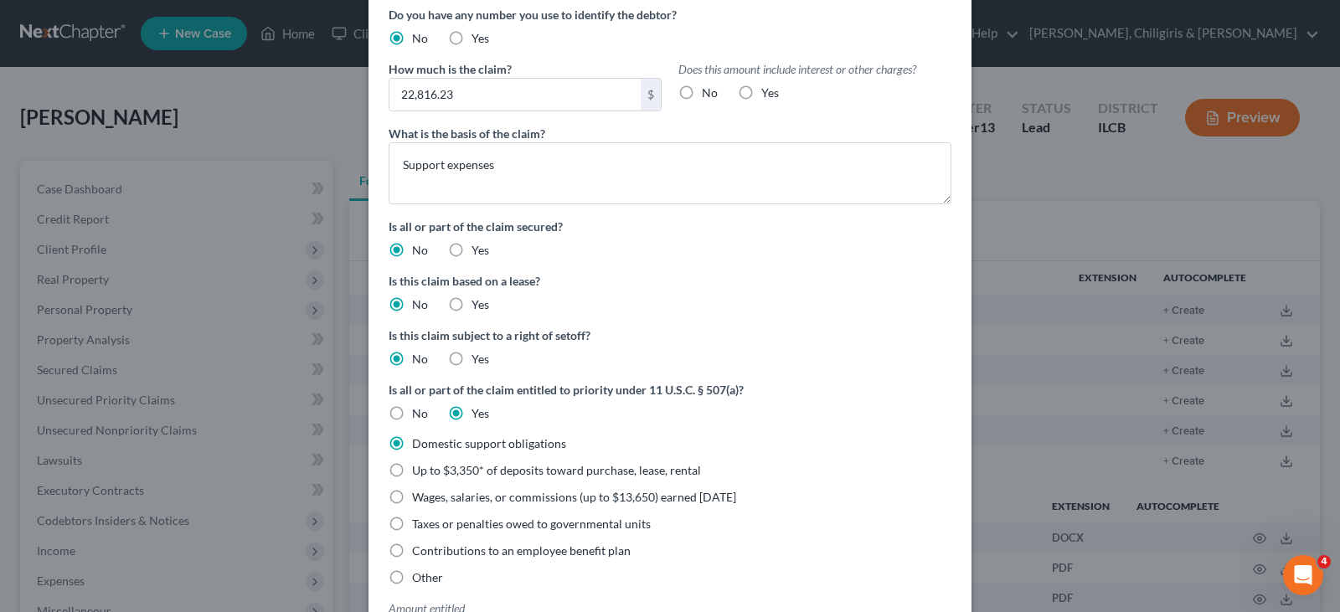
scroll to position [96, 0]
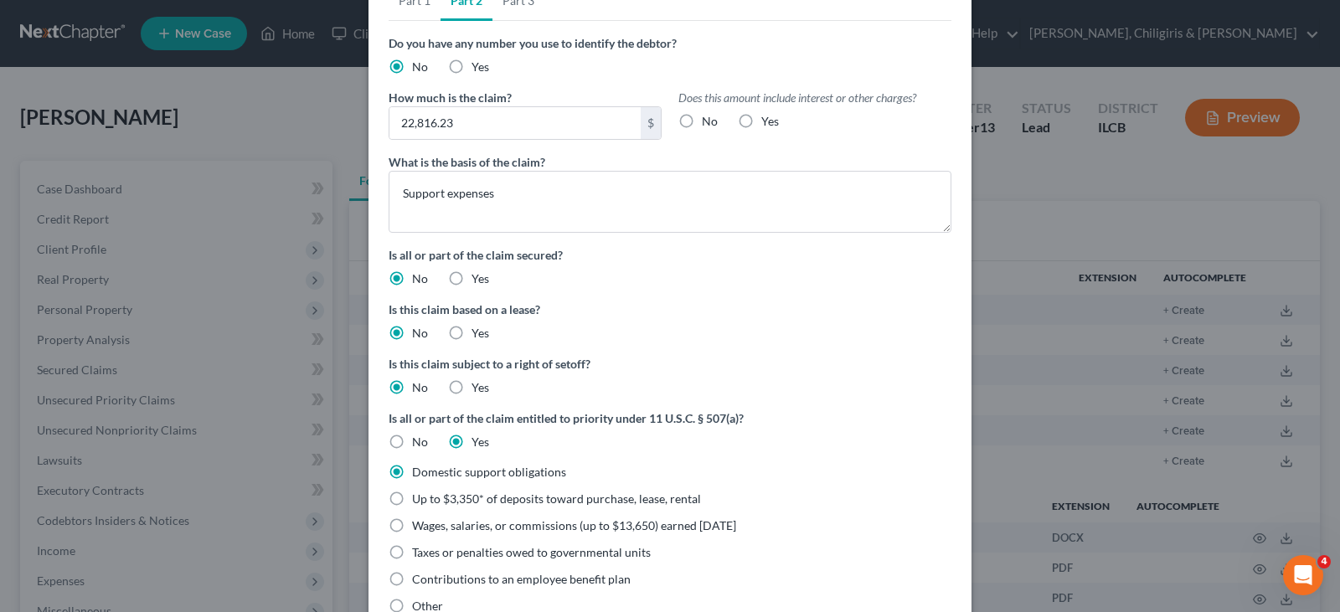
click at [702, 121] on label "No" at bounding box center [710, 121] width 16 height 17
click at [709, 121] on input "No" at bounding box center [714, 118] width 11 height 11
radio input "true"
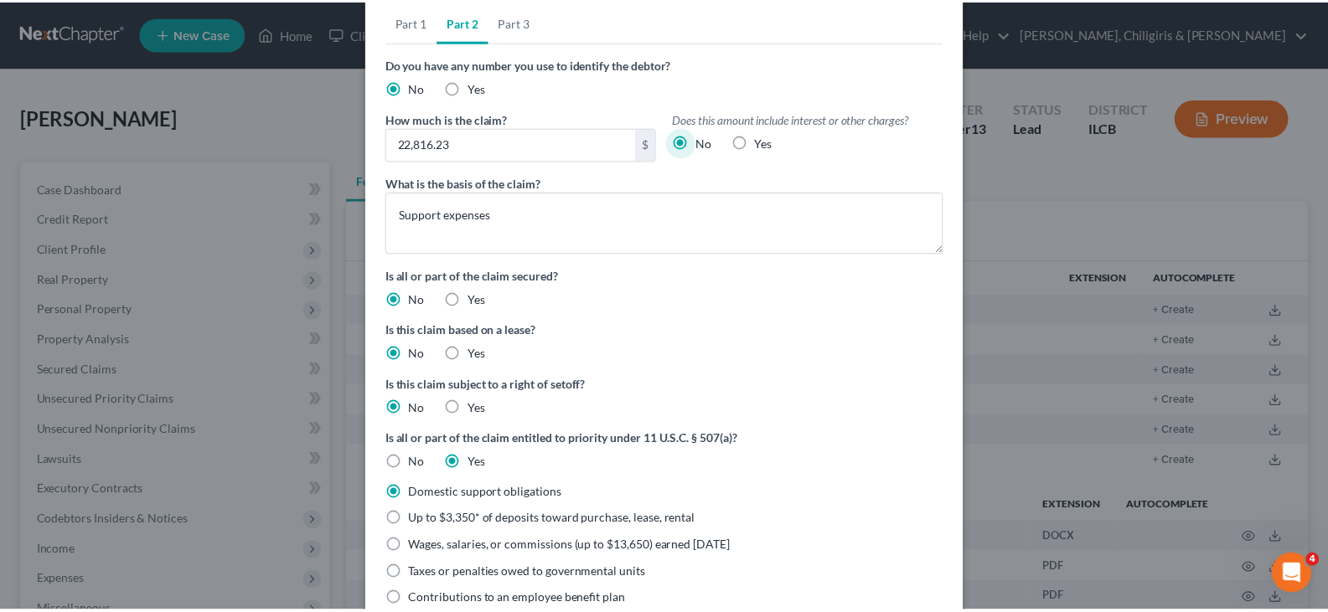
scroll to position [0, 0]
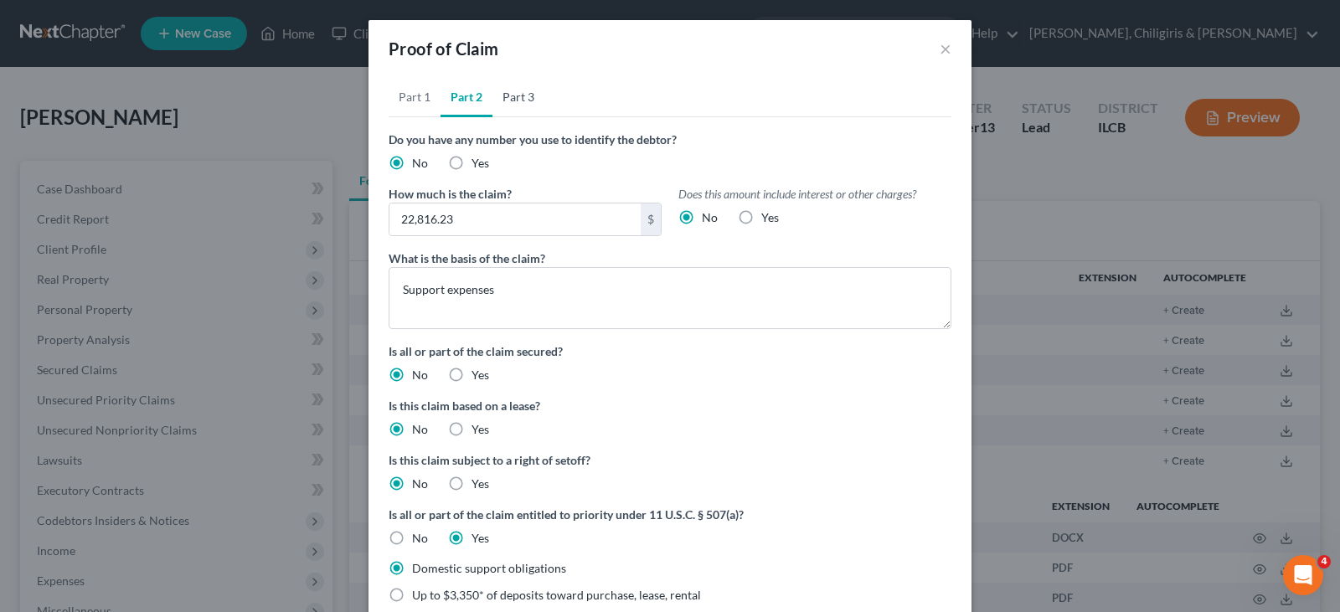
click at [516, 100] on link "Part 3" at bounding box center [519, 97] width 52 height 40
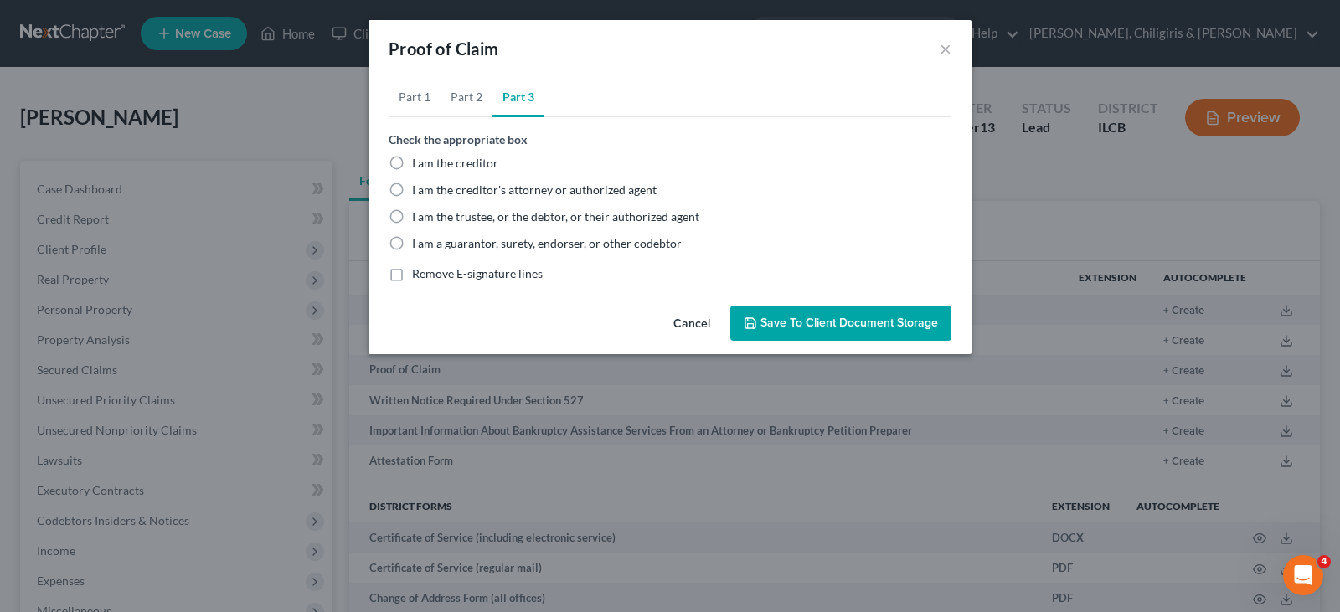
click at [412, 188] on label "I am the creditor's attorney or authorized agent" at bounding box center [534, 190] width 245 height 17
click at [419, 188] on input "I am the creditor's attorney or authorized agent" at bounding box center [424, 187] width 11 height 11
radio input "true"
click at [792, 323] on span "Save to Client Document Storage" at bounding box center [850, 323] width 178 height 14
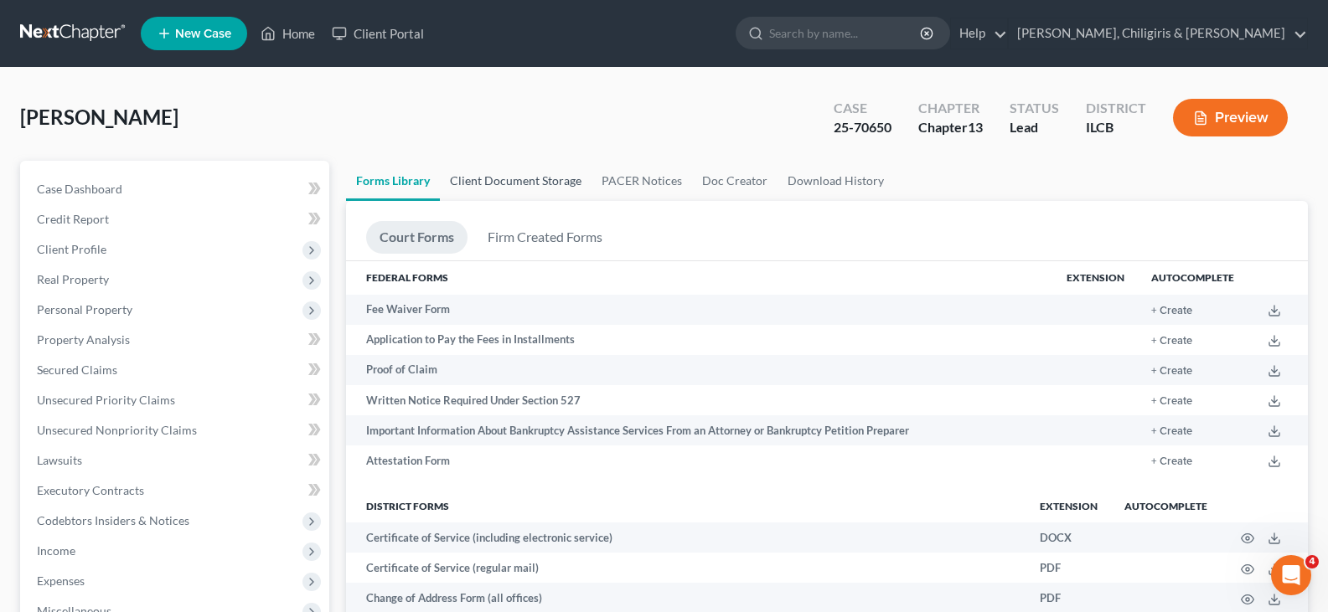
drag, startPoint x: 533, startPoint y: 189, endPoint x: 543, endPoint y: 197, distance: 12.6
click at [533, 189] on link "Client Document Storage" at bounding box center [516, 181] width 152 height 40
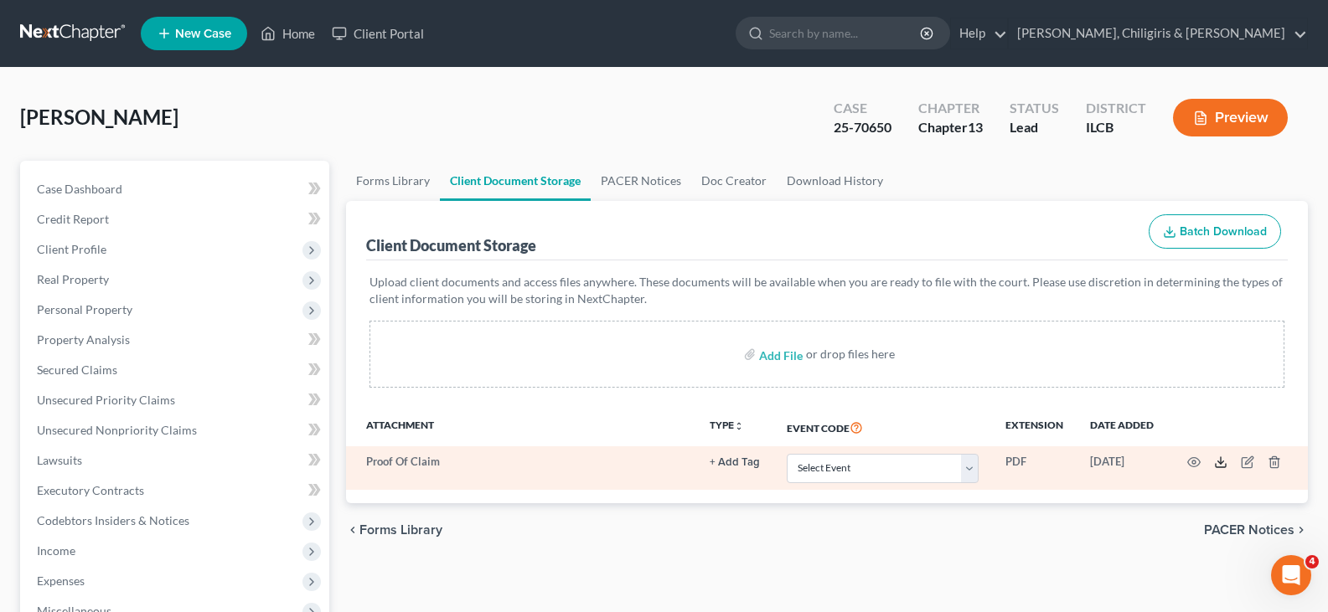
click at [1220, 460] on icon at bounding box center [1220, 462] width 13 height 13
click at [1219, 462] on polyline at bounding box center [1221, 463] width 6 height 3
click at [1219, 462] on icon at bounding box center [1220, 462] width 13 height 13
